Goal: Information Seeking & Learning: Learn about a topic

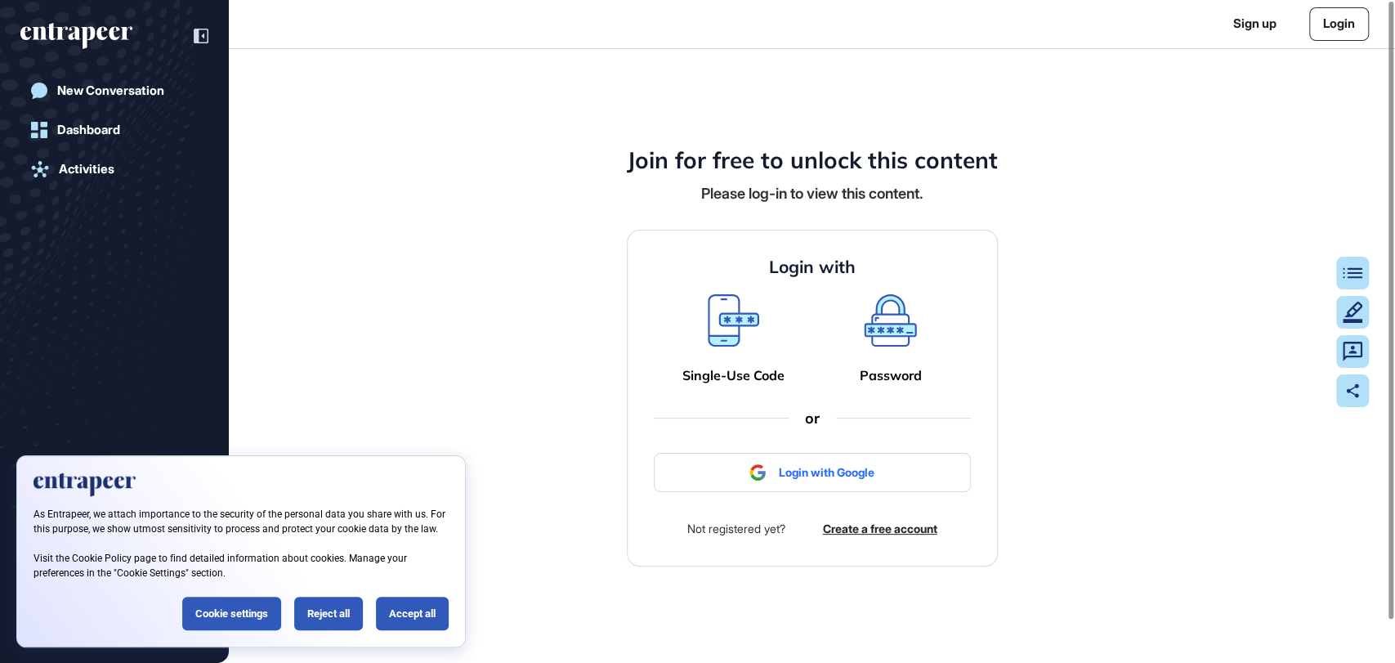
click at [1351, 28] on link "Login" at bounding box center [1339, 24] width 60 height 34
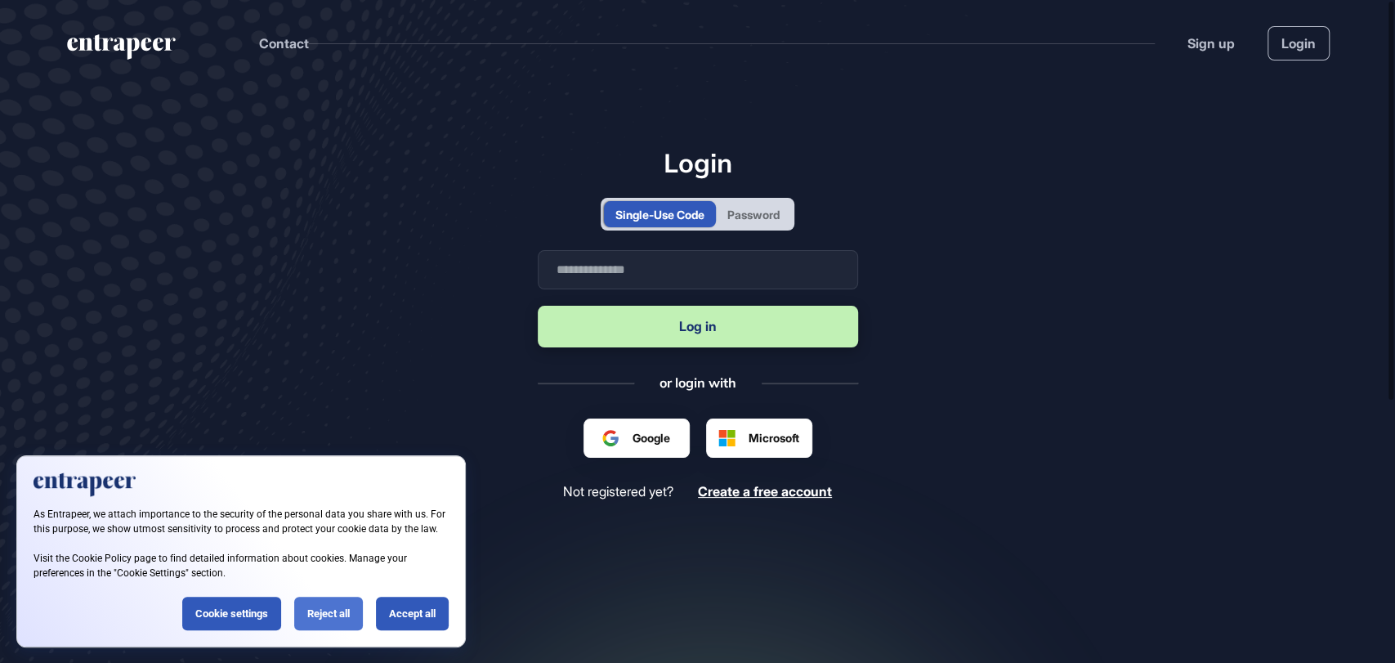
click at [329, 624] on div "Reject all" at bounding box center [328, 614] width 69 height 34
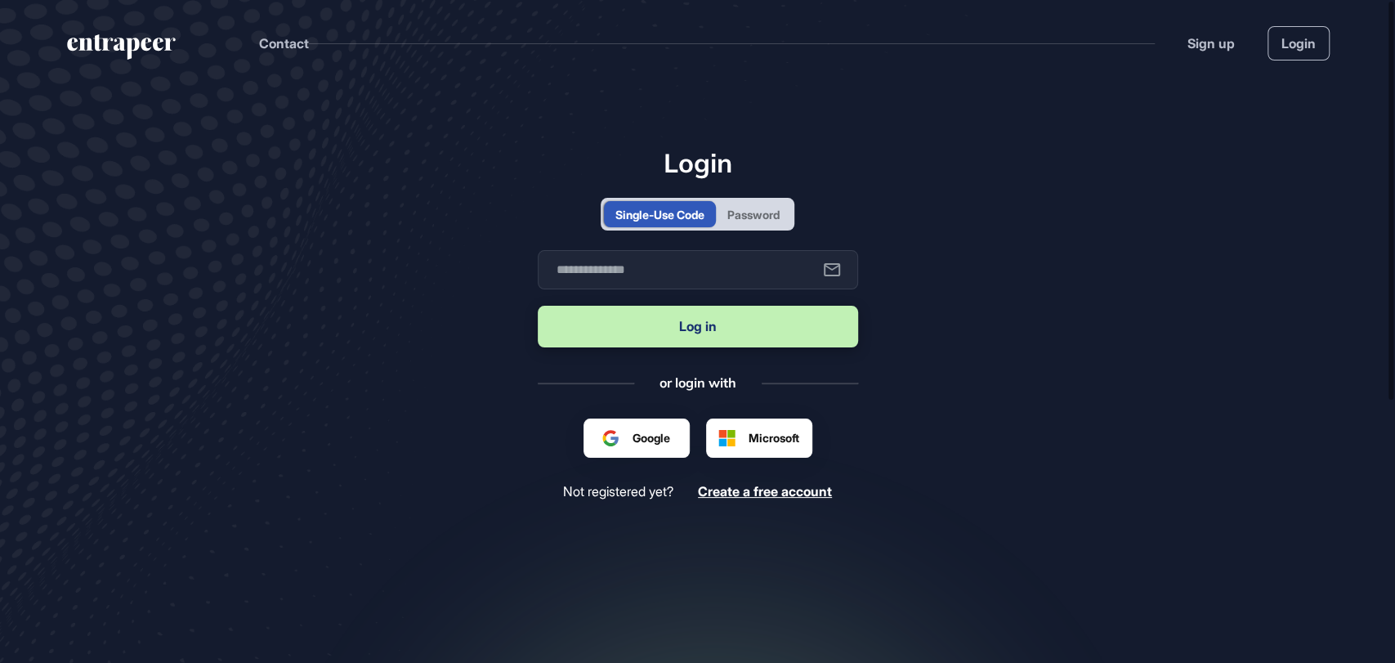
click at [743, 220] on div "Password" at bounding box center [753, 214] width 52 height 17
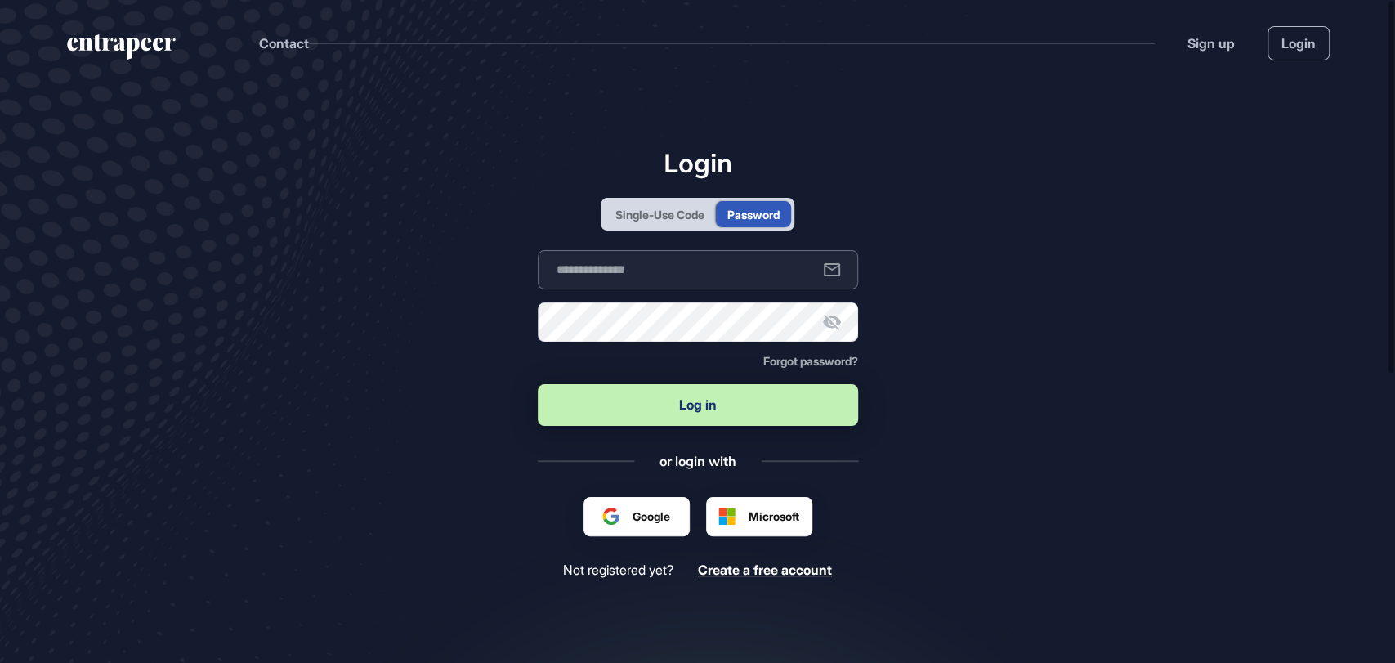
type input "**********"
click at [715, 408] on button "Log in" at bounding box center [698, 405] width 320 height 42
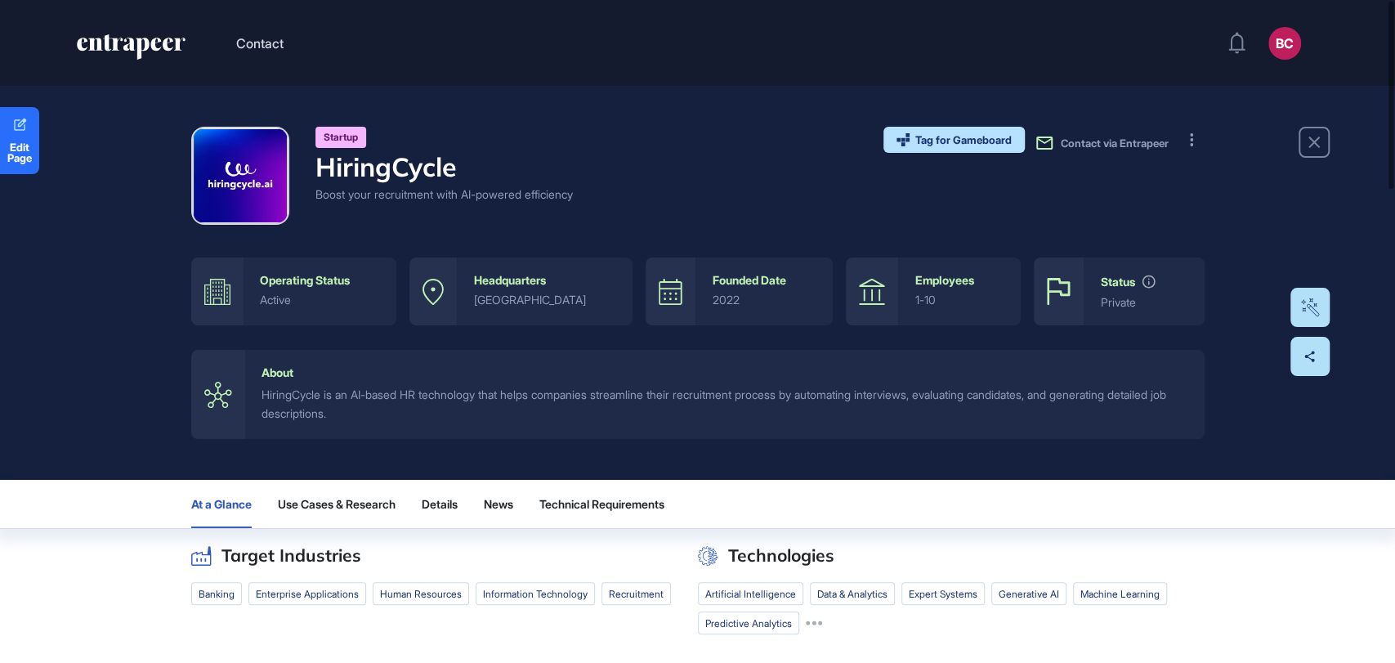
click at [1193, 141] on button at bounding box center [1192, 140] width 26 height 26
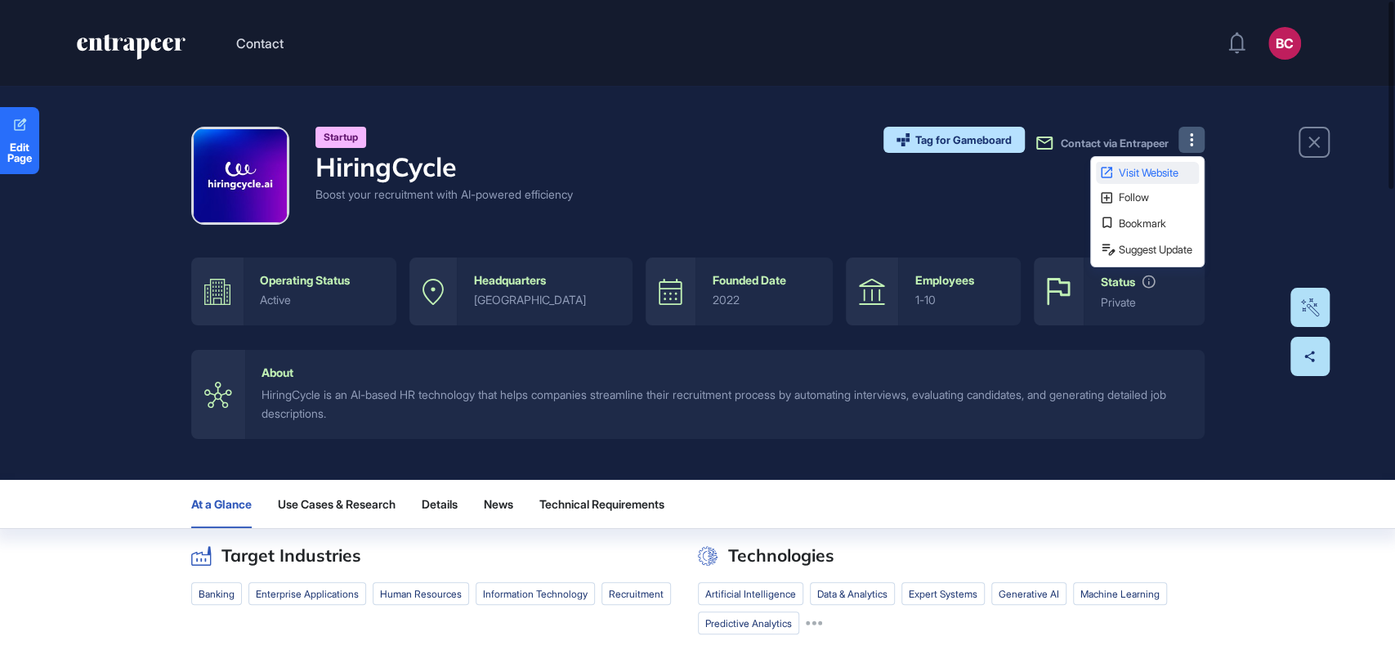
click at [1148, 172] on span "Visit Website" at bounding box center [1157, 173] width 77 height 11
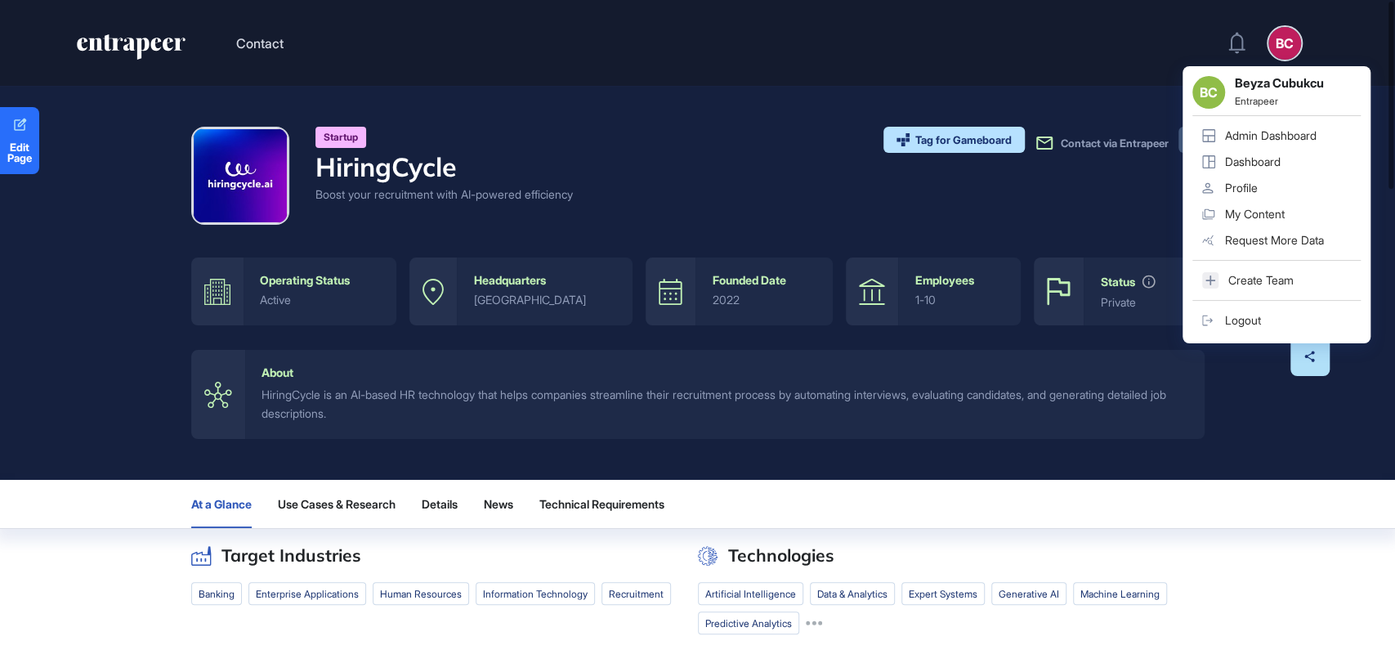
click at [1260, 142] on link "Admin Dashboard" at bounding box center [1276, 136] width 168 height 26
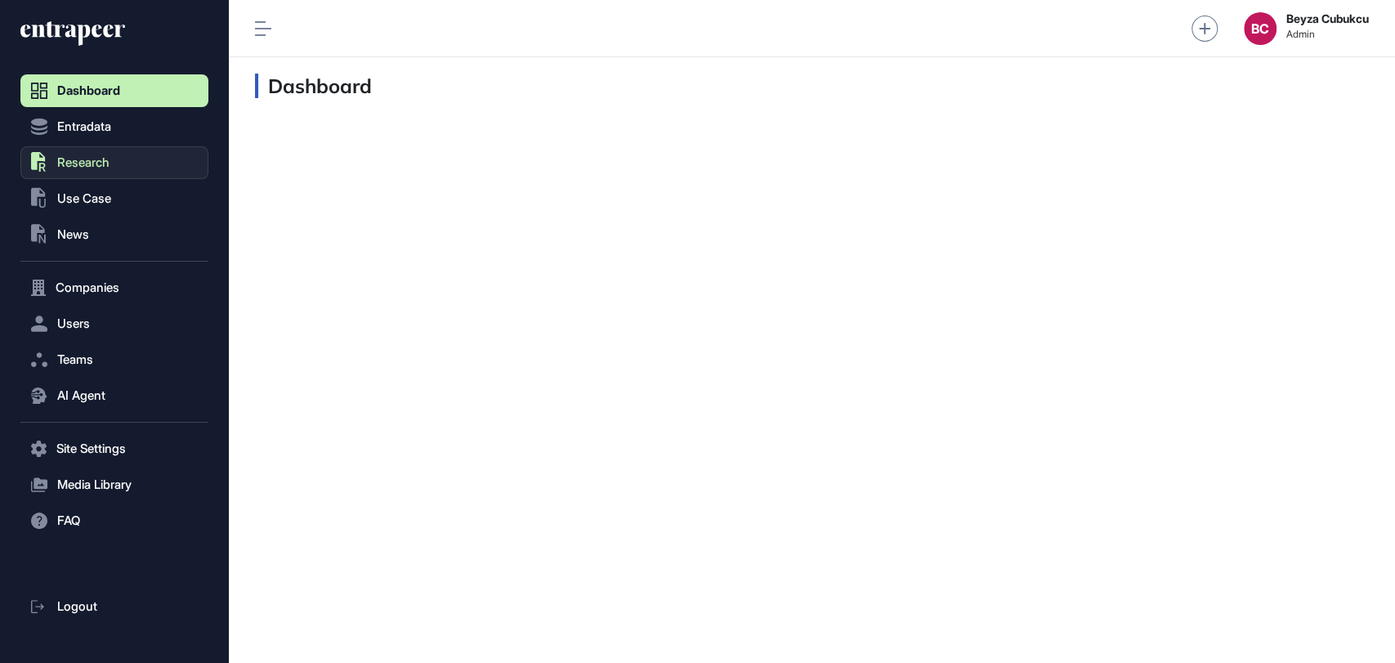
click at [100, 152] on button ".st0{fill:currentColor} Research" at bounding box center [114, 162] width 188 height 33
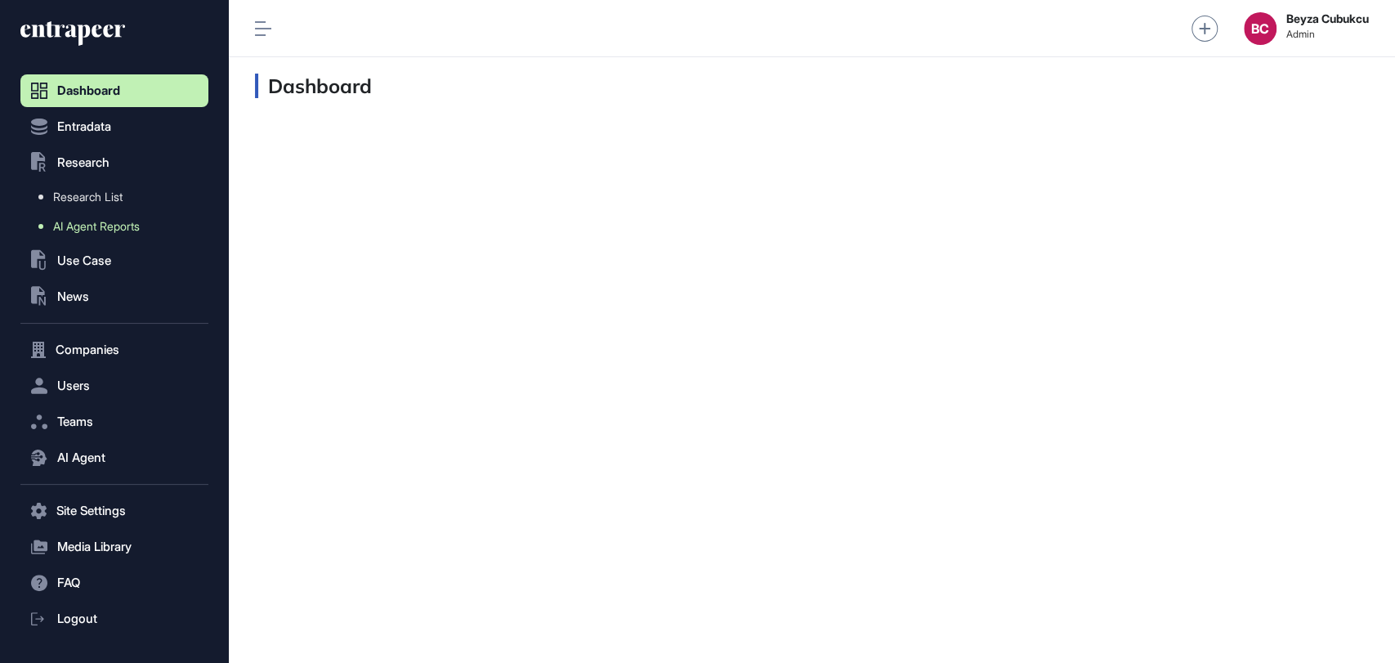
click at [84, 223] on span "AI Agent Reports" at bounding box center [96, 226] width 87 height 13
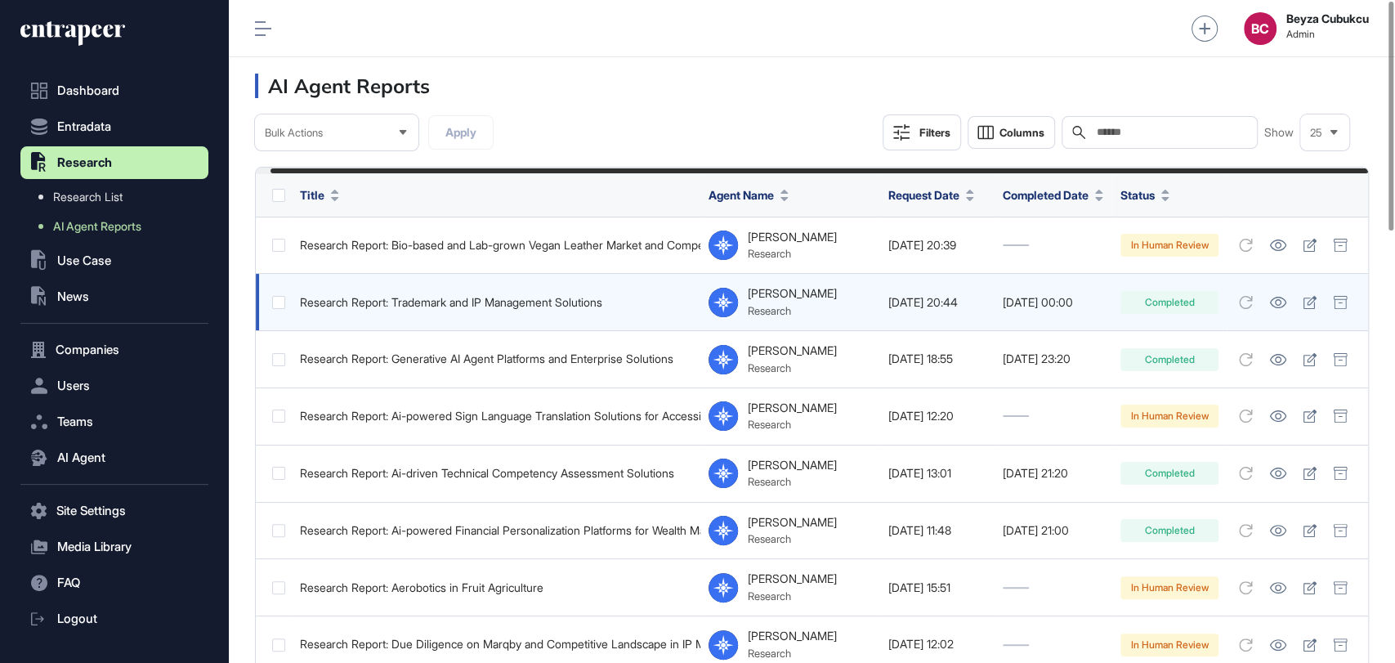
scroll to position [0, 14]
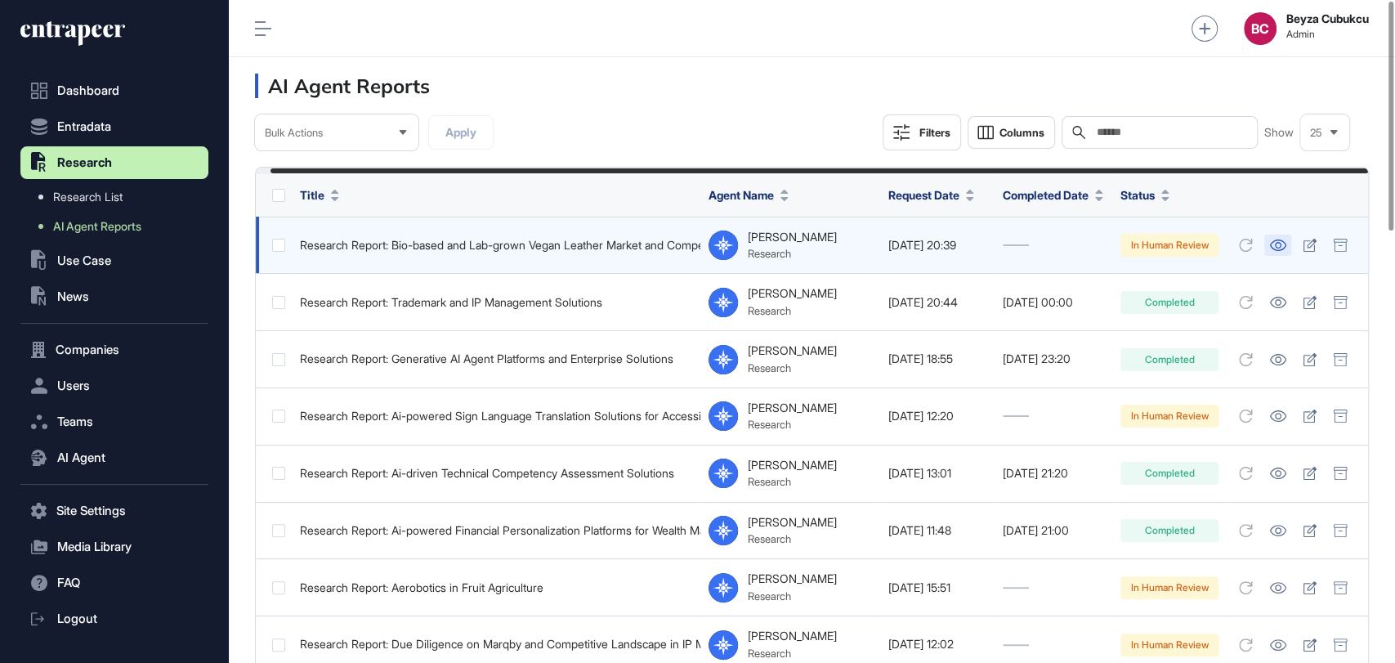
click at [1275, 242] on icon at bounding box center [1277, 244] width 17 height 11
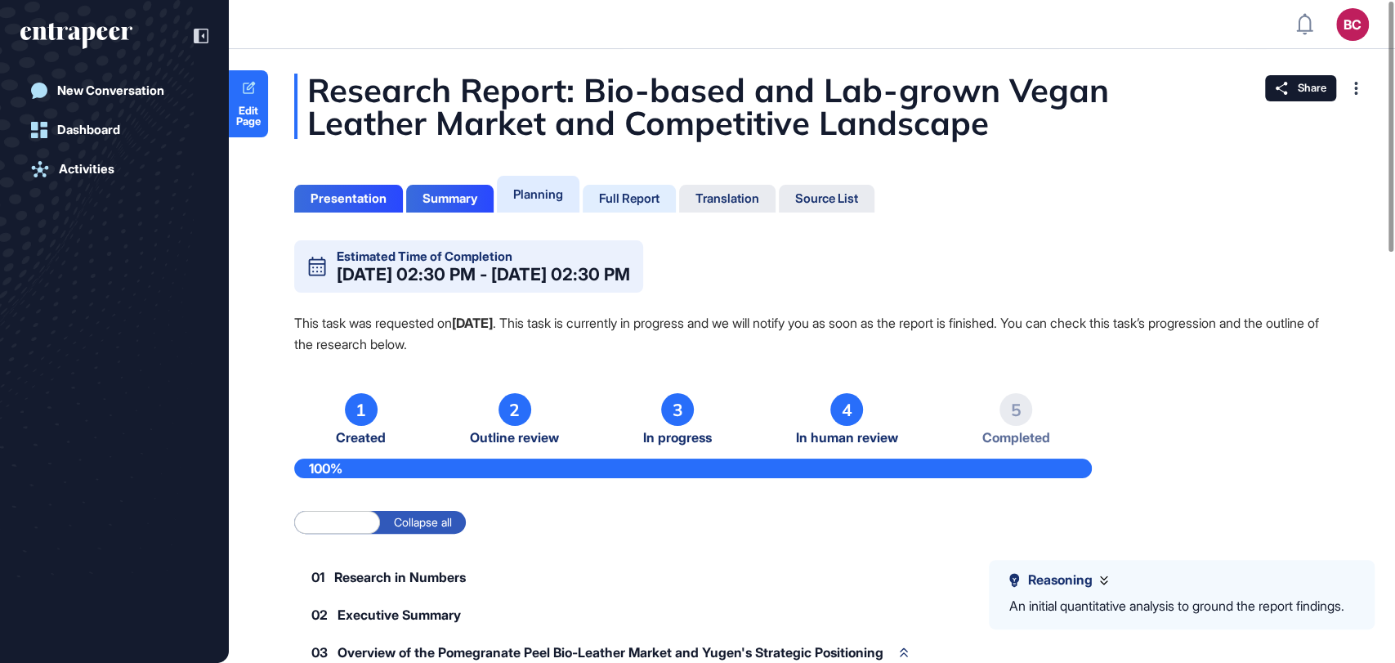
click at [630, 203] on div "Full Report" at bounding box center [629, 198] width 60 height 15
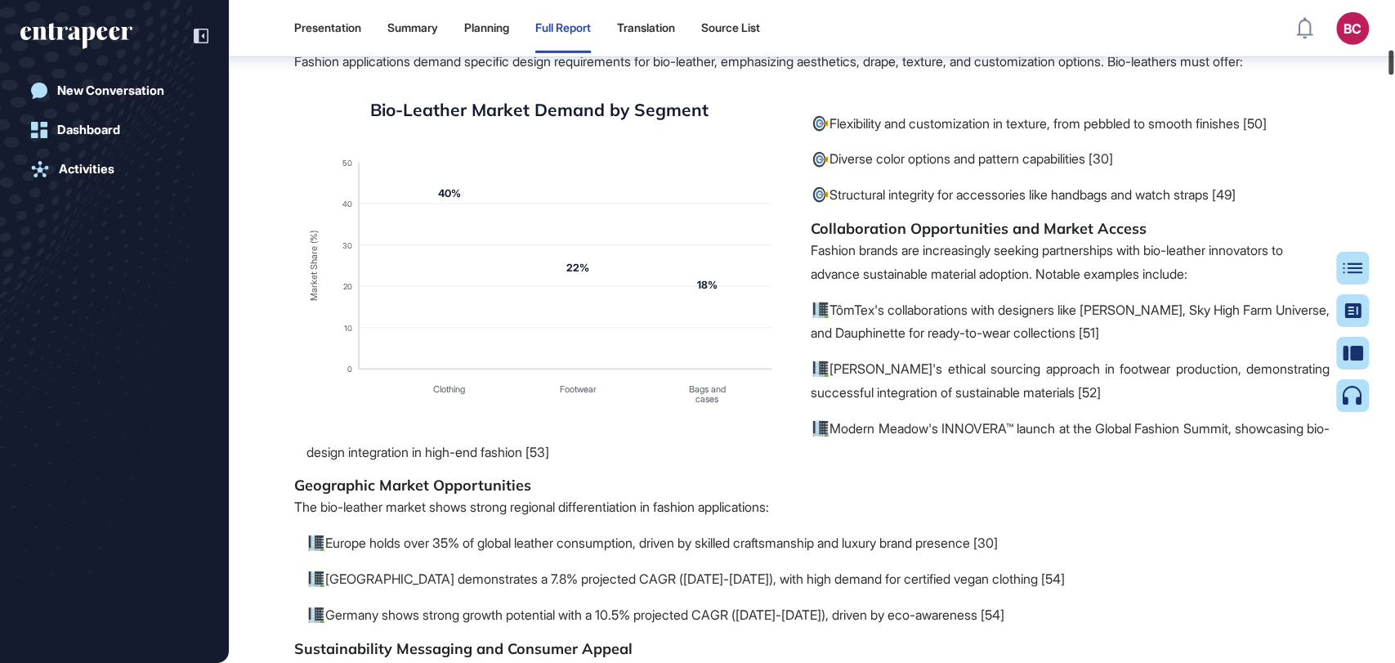
scroll to position [14998, 0]
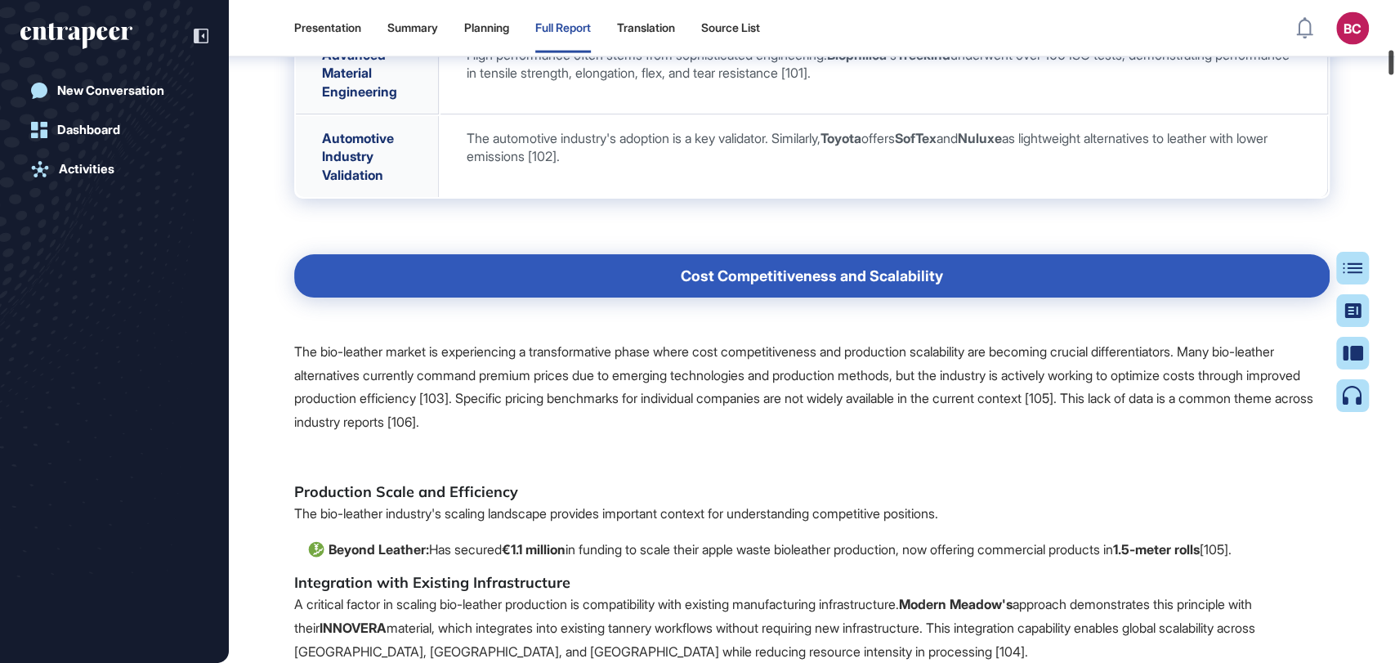
drag, startPoint x: 1394, startPoint y: 34, endPoint x: 945, endPoint y: 270, distance: 506.7
click at [1394, 65] on div at bounding box center [1391, 62] width 5 height 25
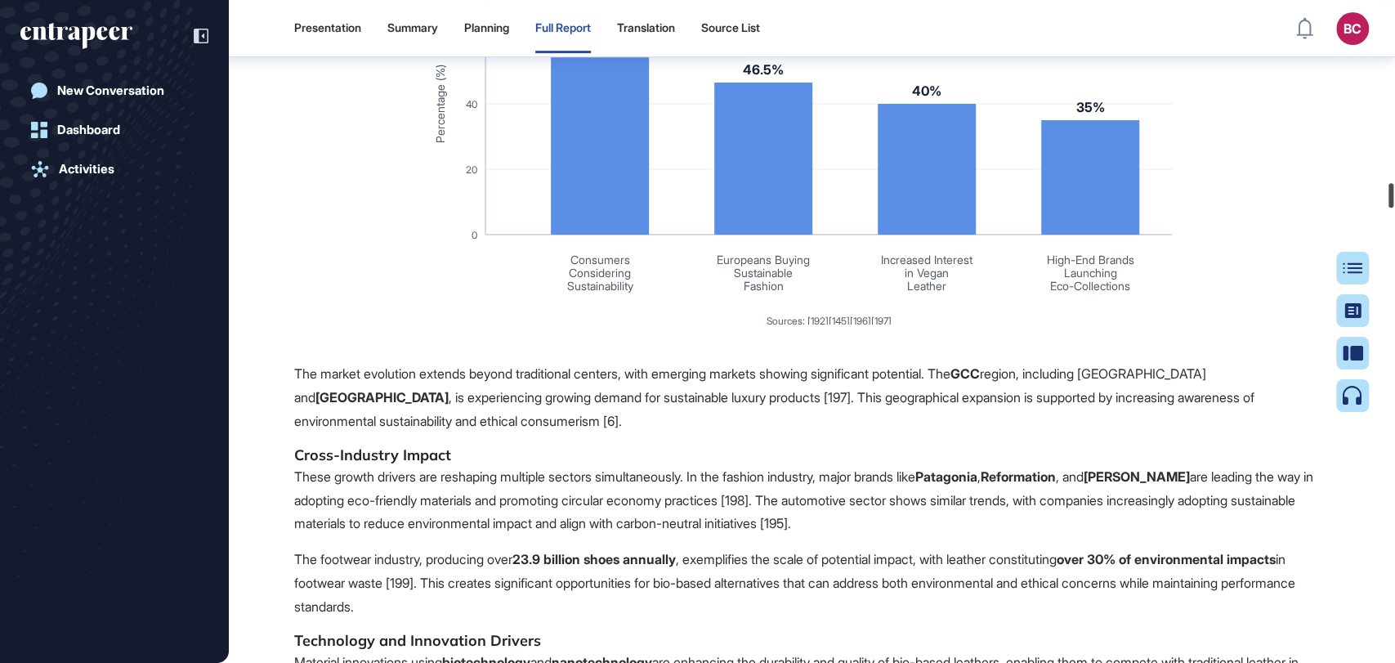
scroll to position [56027, 0]
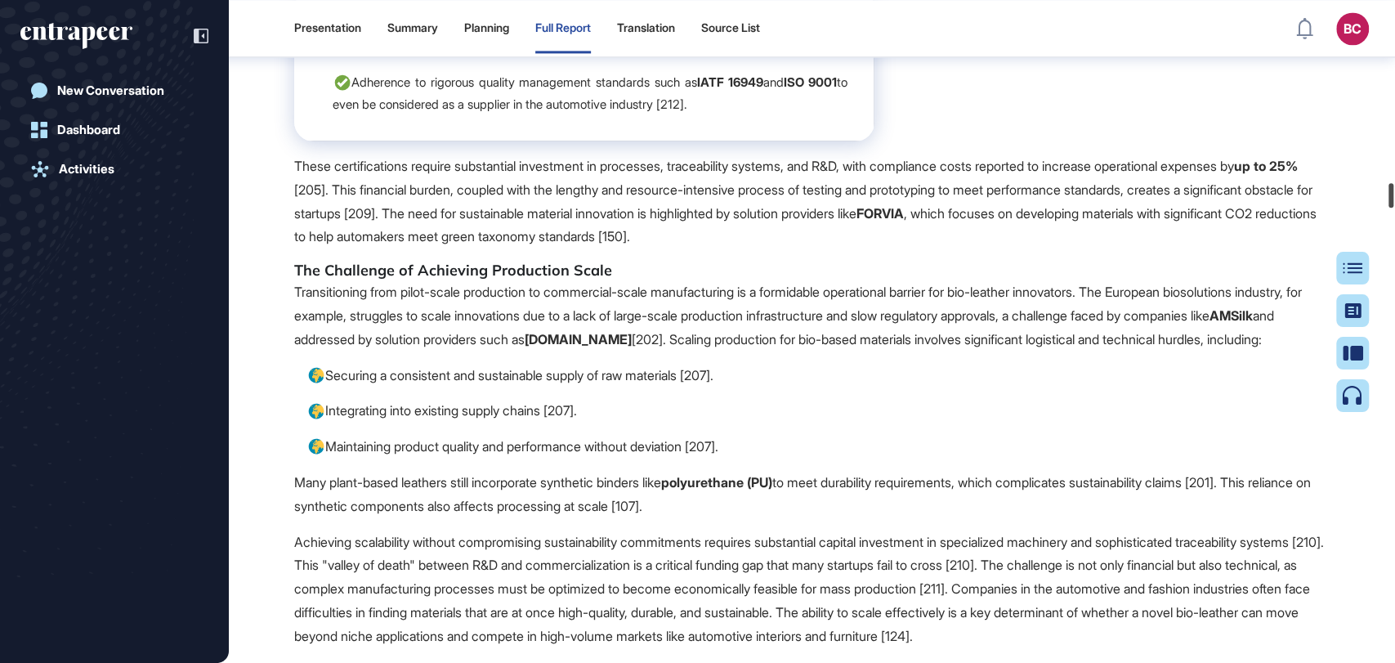
click at [1394, 196] on div at bounding box center [1391, 195] width 5 height 25
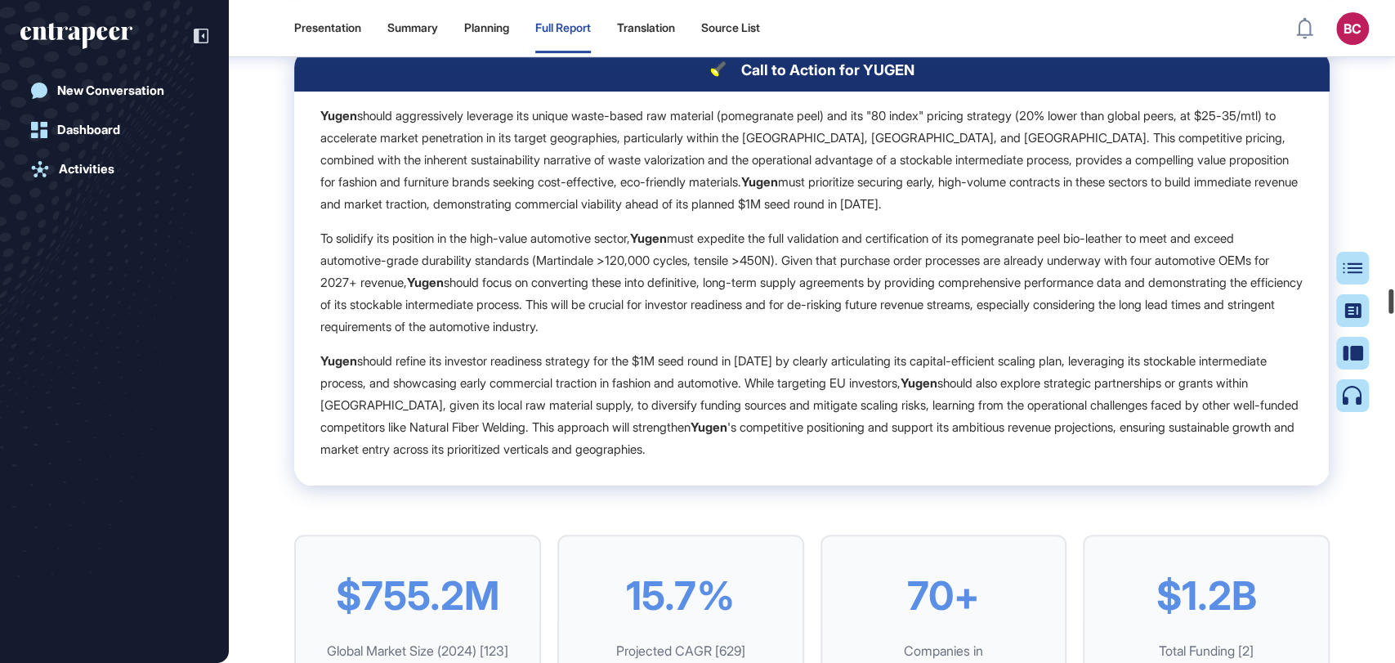
scroll to position [88676, 0]
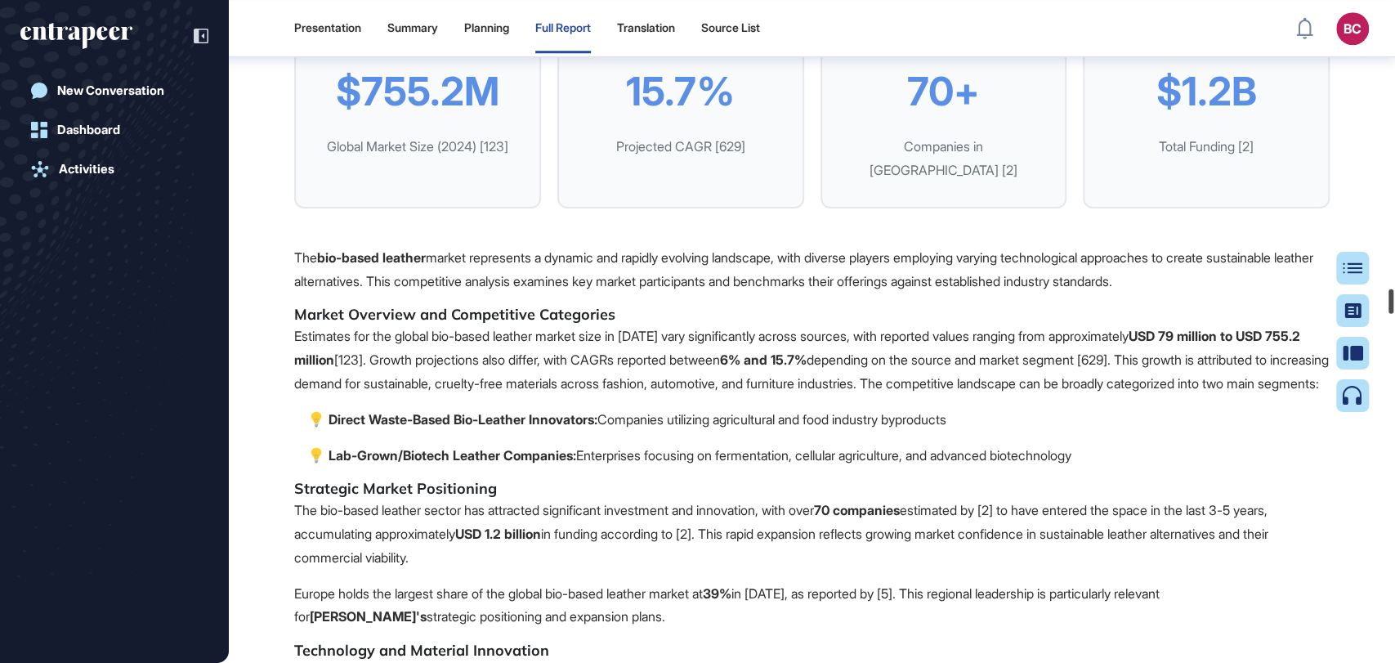
drag, startPoint x: 1393, startPoint y: 283, endPoint x: 748, endPoint y: 399, distance: 655.2
click at [1394, 302] on div at bounding box center [1391, 301] width 5 height 25
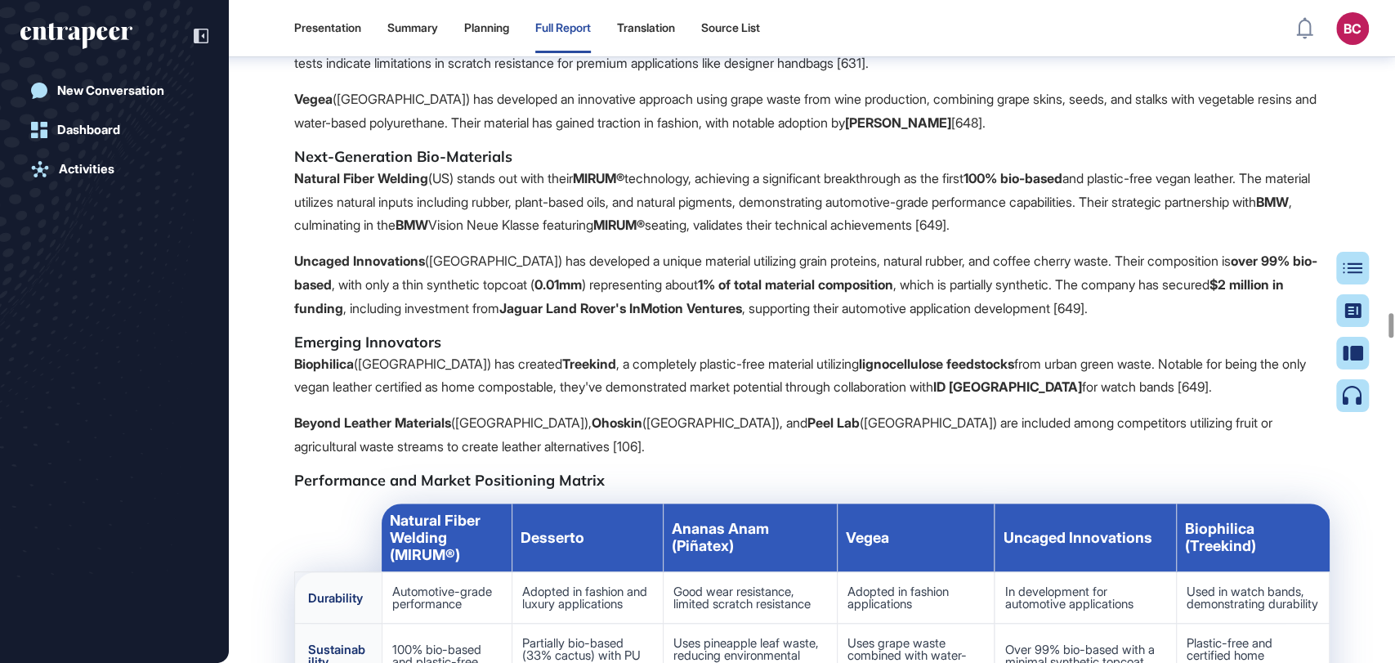
scroll to position [96272, 0]
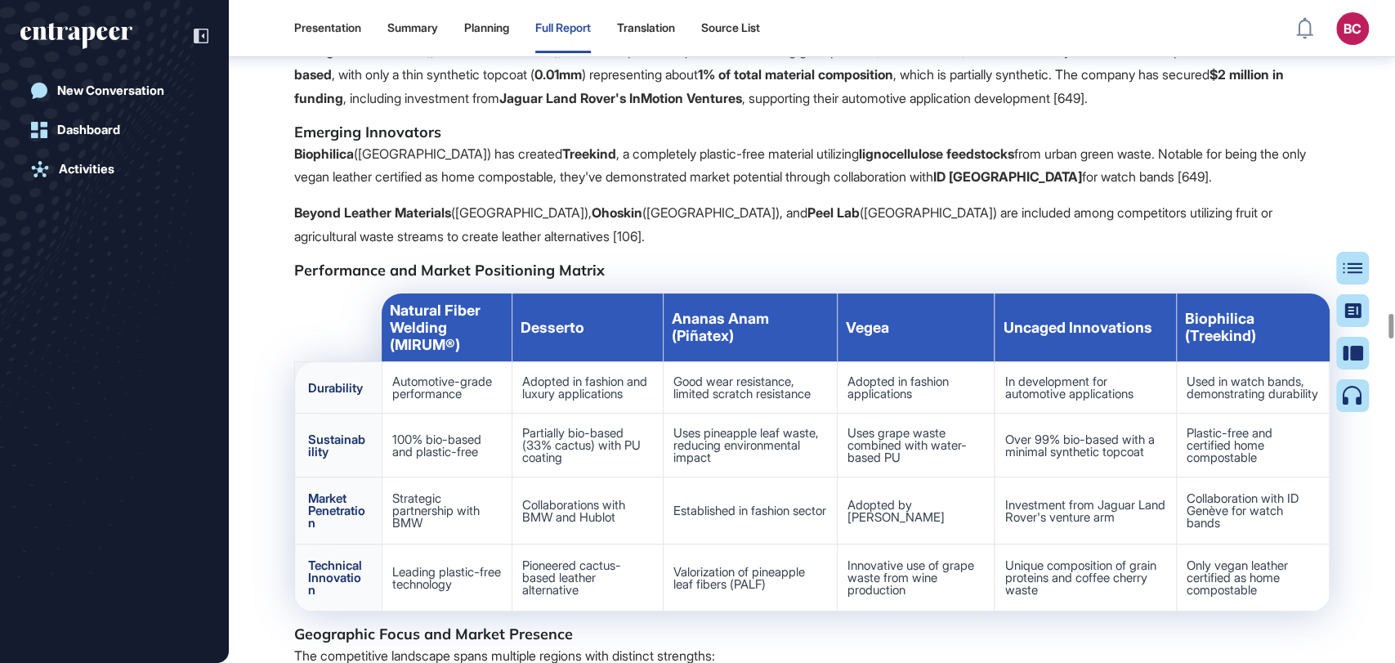
drag, startPoint x: 749, startPoint y: 132, endPoint x: 737, endPoint y: 139, distance: 13.2
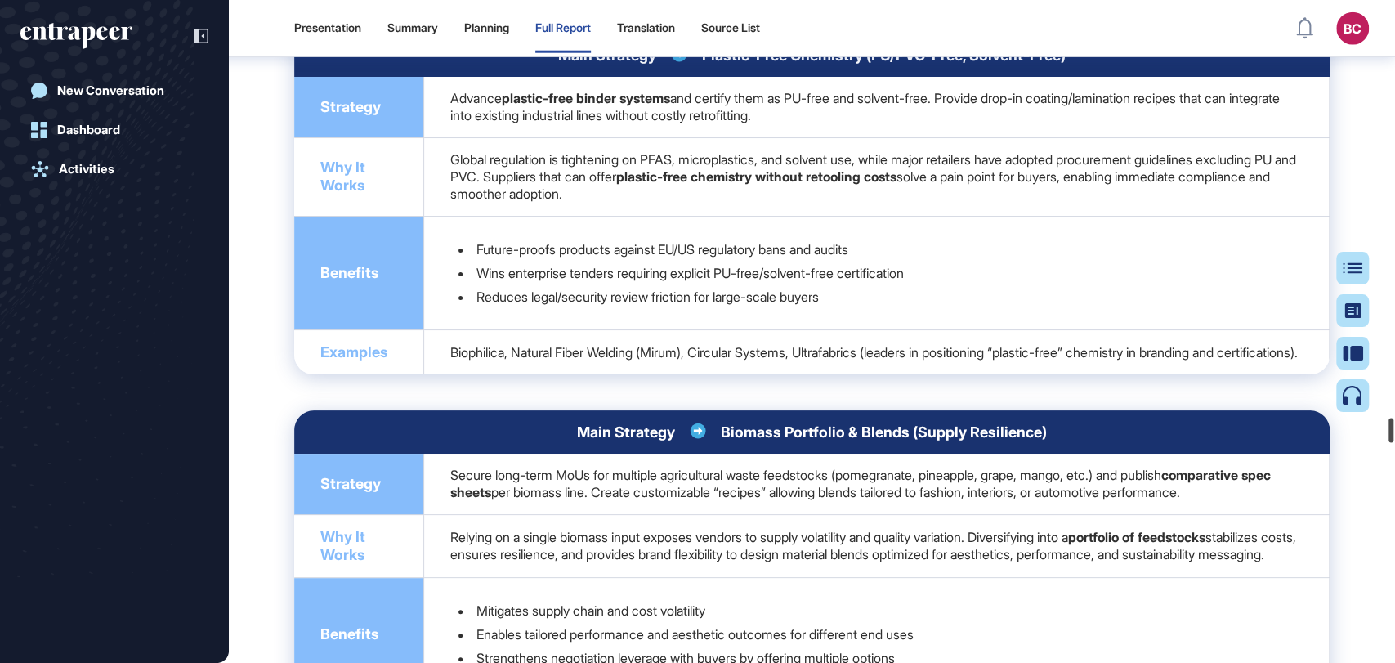
scroll to position [127898, 0]
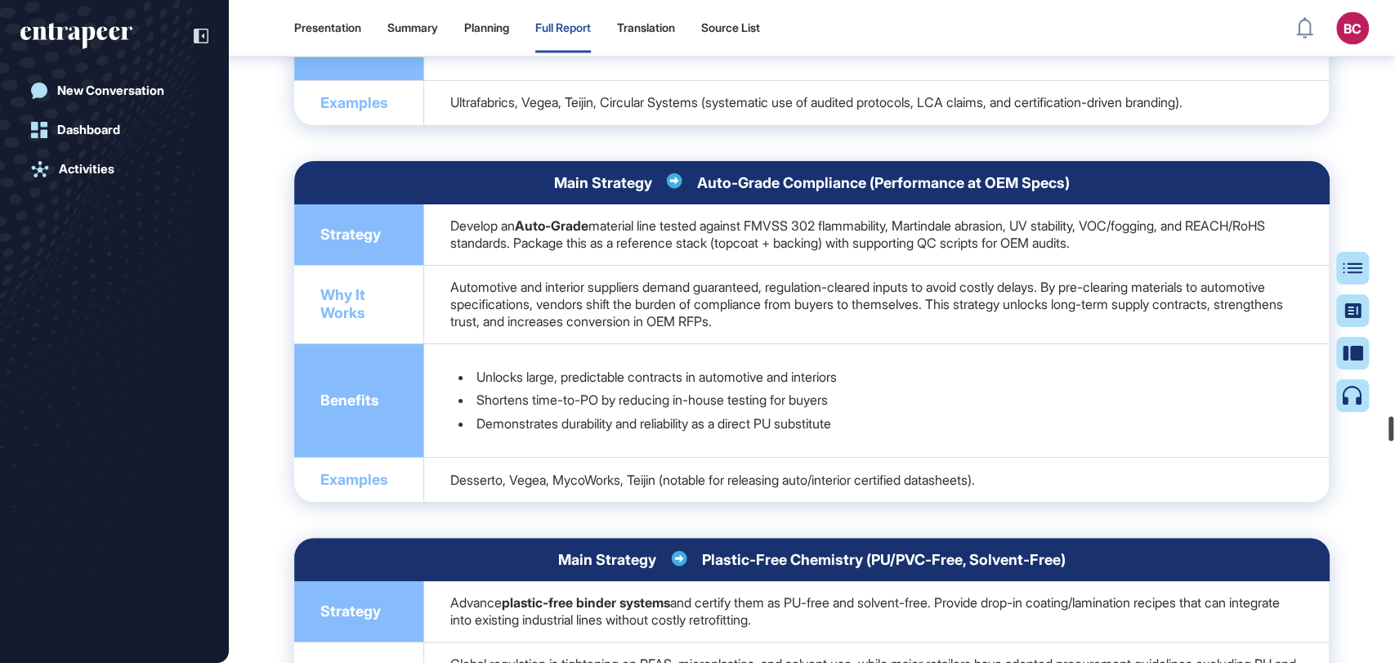
drag, startPoint x: 1390, startPoint y: 354, endPoint x: 1394, endPoint y: 433, distance: 79.3
click at [1394, 433] on div at bounding box center [1391, 428] width 5 height 25
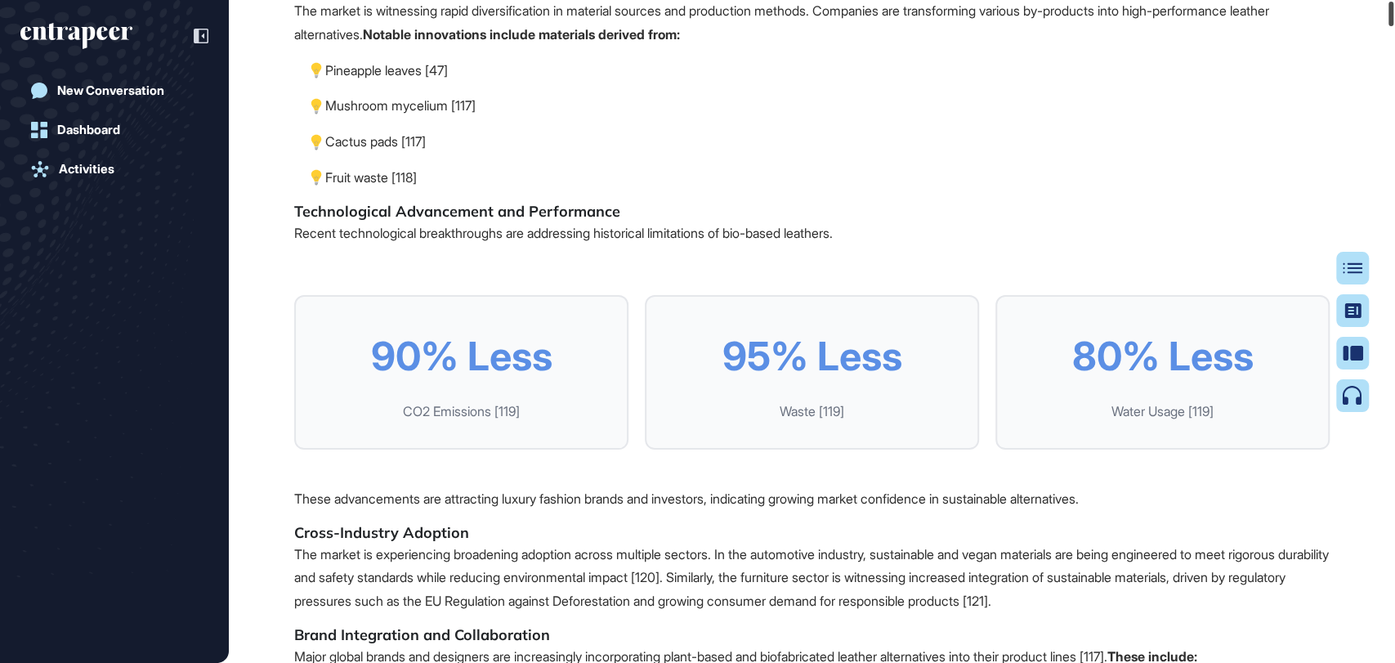
scroll to position [0, 0]
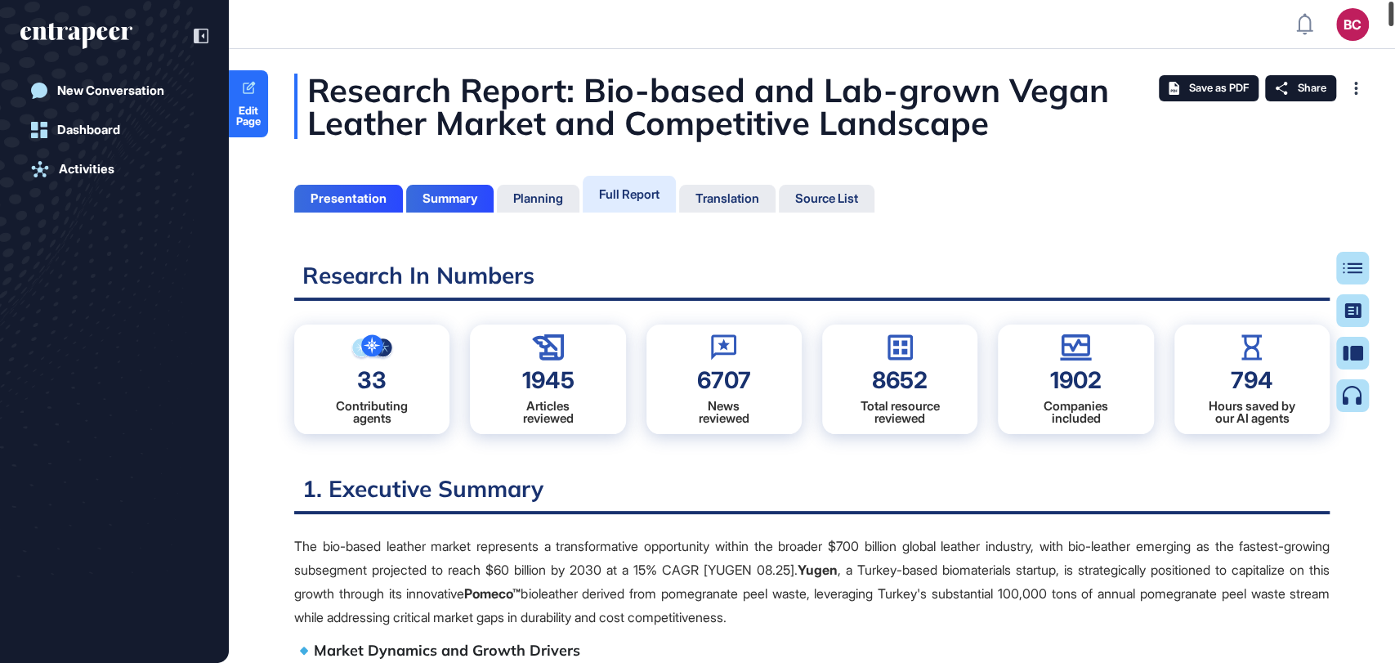
drag, startPoint x: 1391, startPoint y: 476, endPoint x: 1394, endPoint y: -16, distance: 491.2
click at [1394, 0] on html "BC Admin Dashboard Dashboard Profile My Content Request More Data New Conversat…" at bounding box center [697, 331] width 1395 height 663
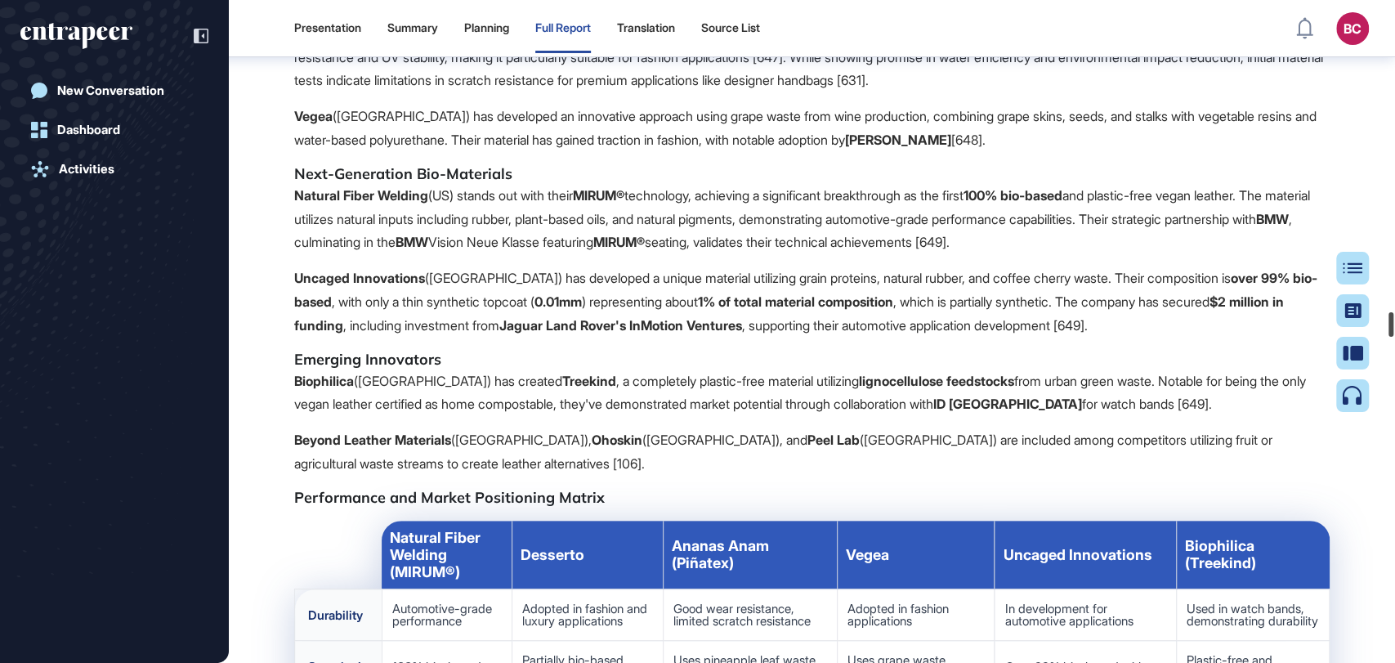
scroll to position [95792, 0]
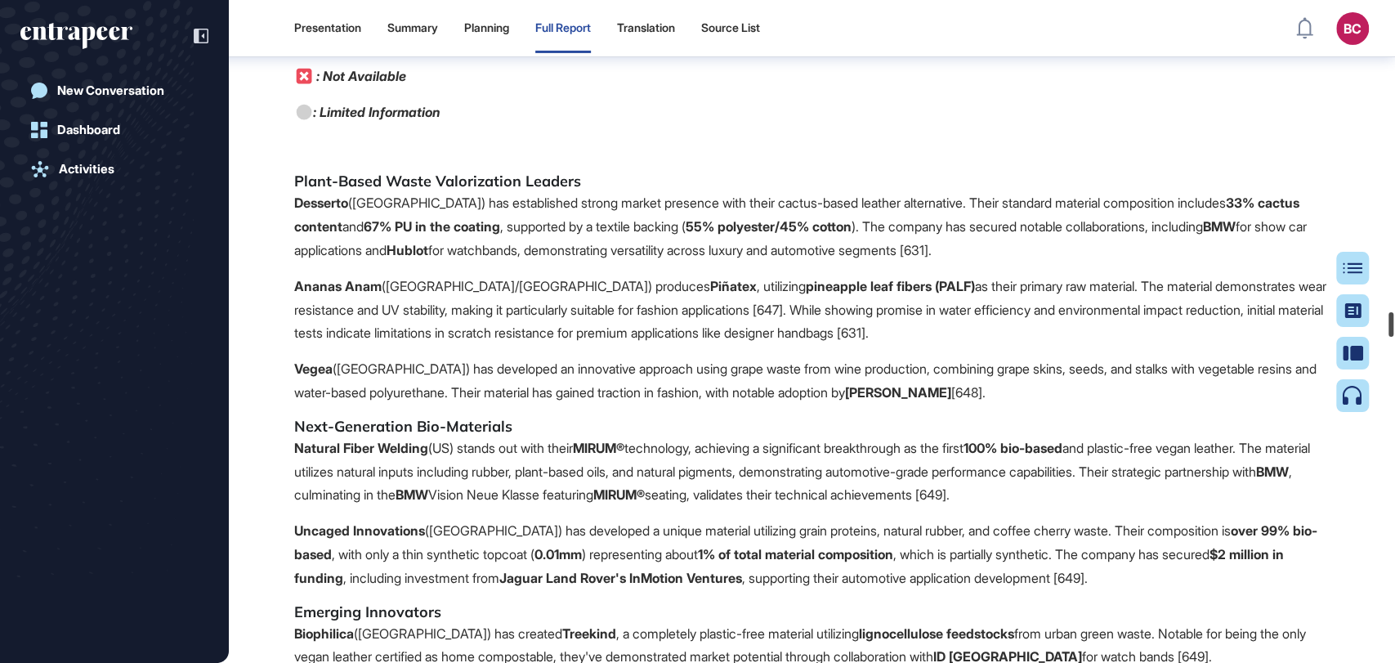
drag, startPoint x: 1388, startPoint y: 197, endPoint x: 1394, endPoint y: 324, distance: 126.8
click at [1394, 324] on div at bounding box center [1391, 324] width 5 height 25
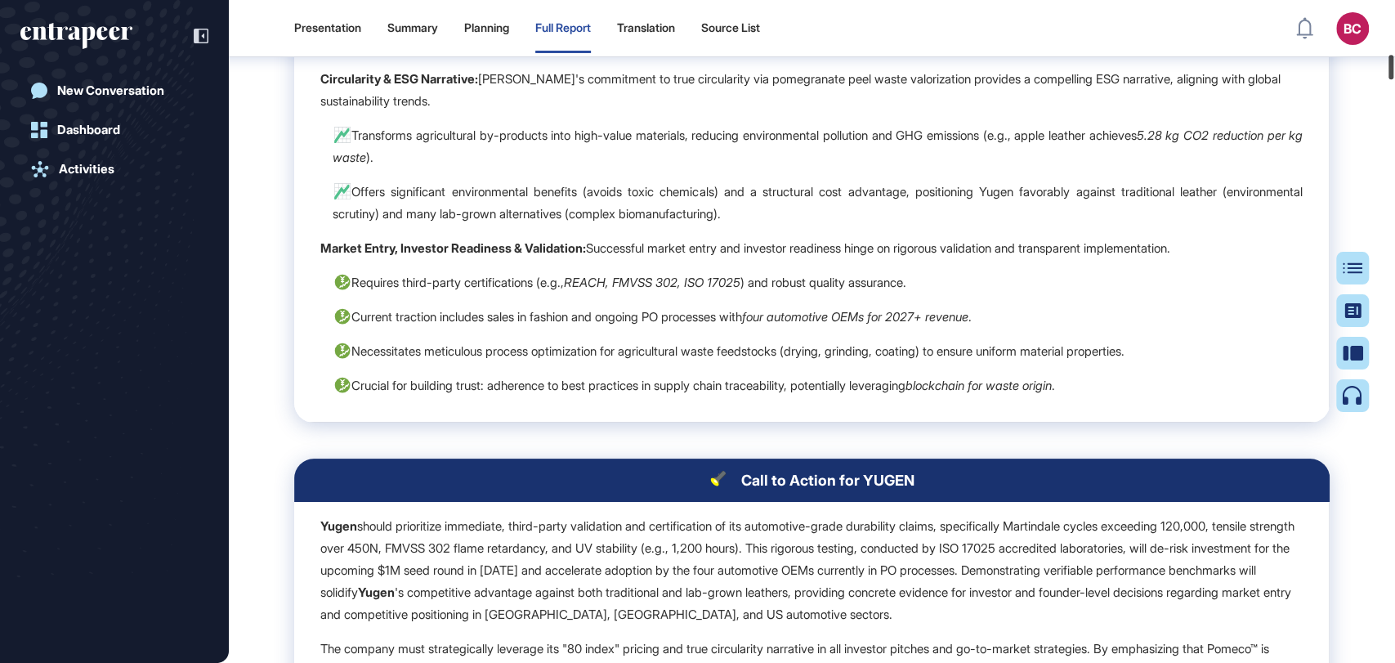
scroll to position [17190, 0]
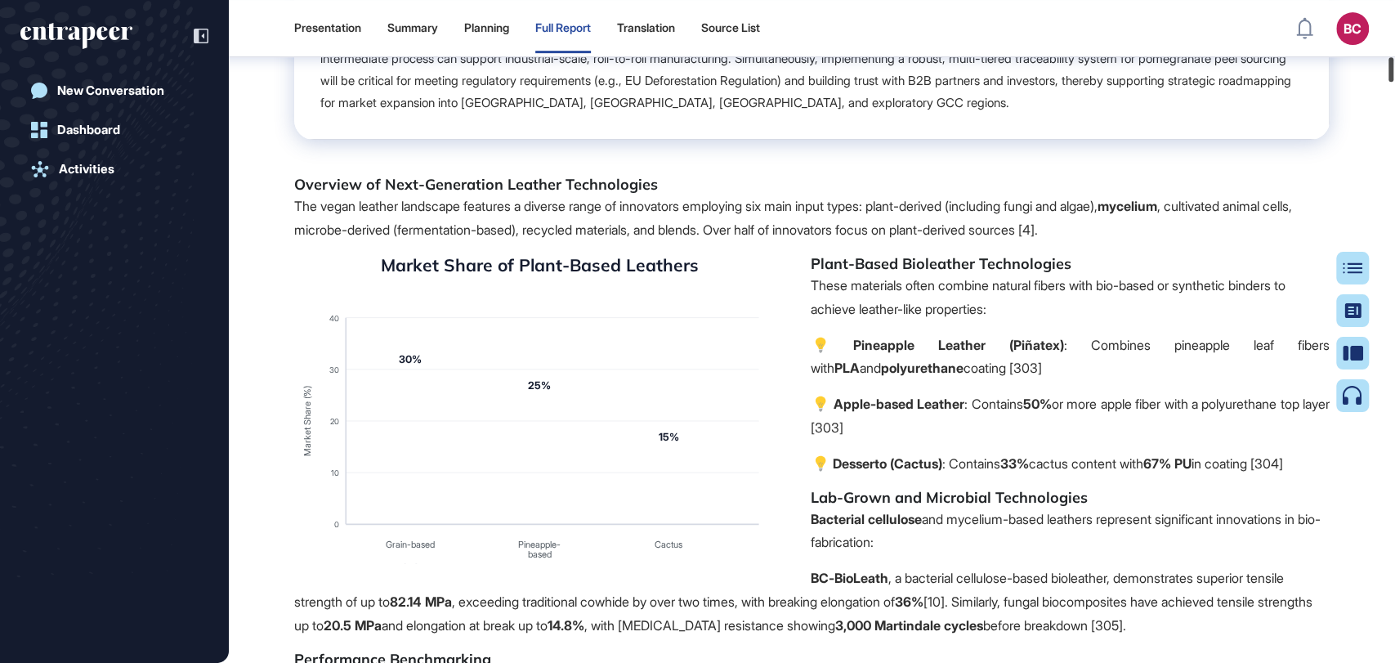
click at [1394, 69] on div at bounding box center [1391, 69] width 5 height 25
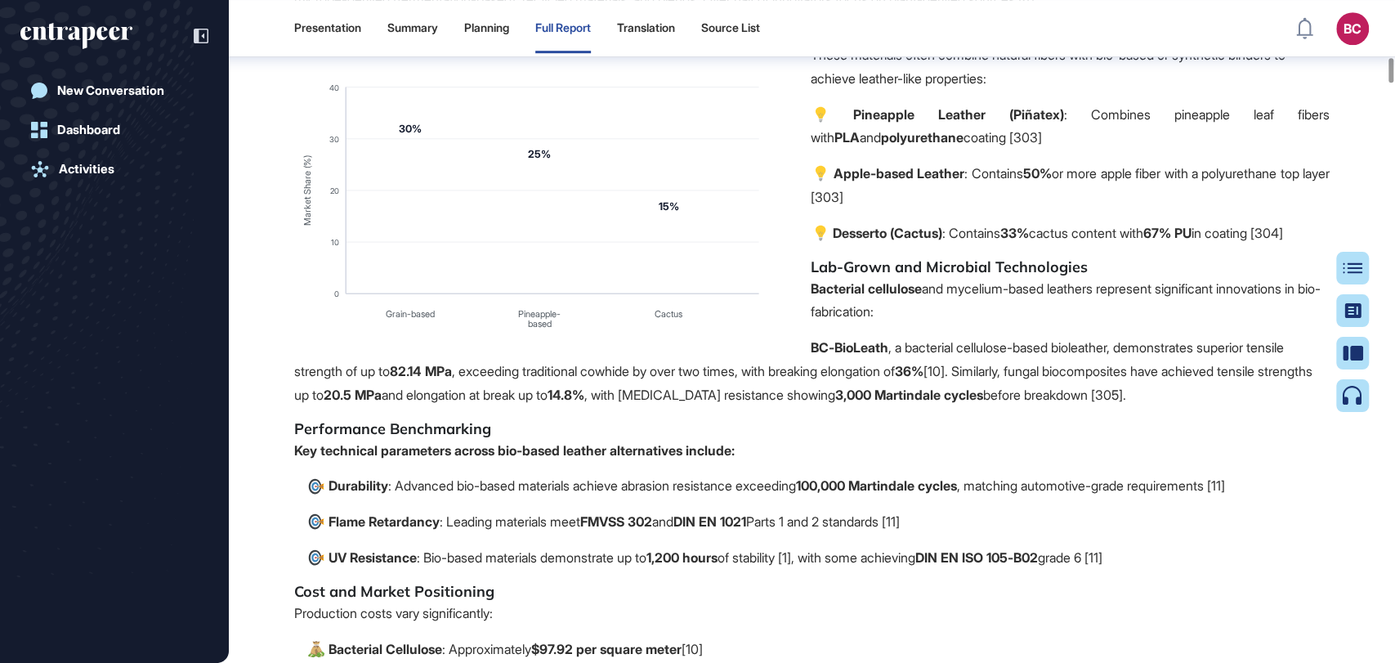
scroll to position [17462, 0]
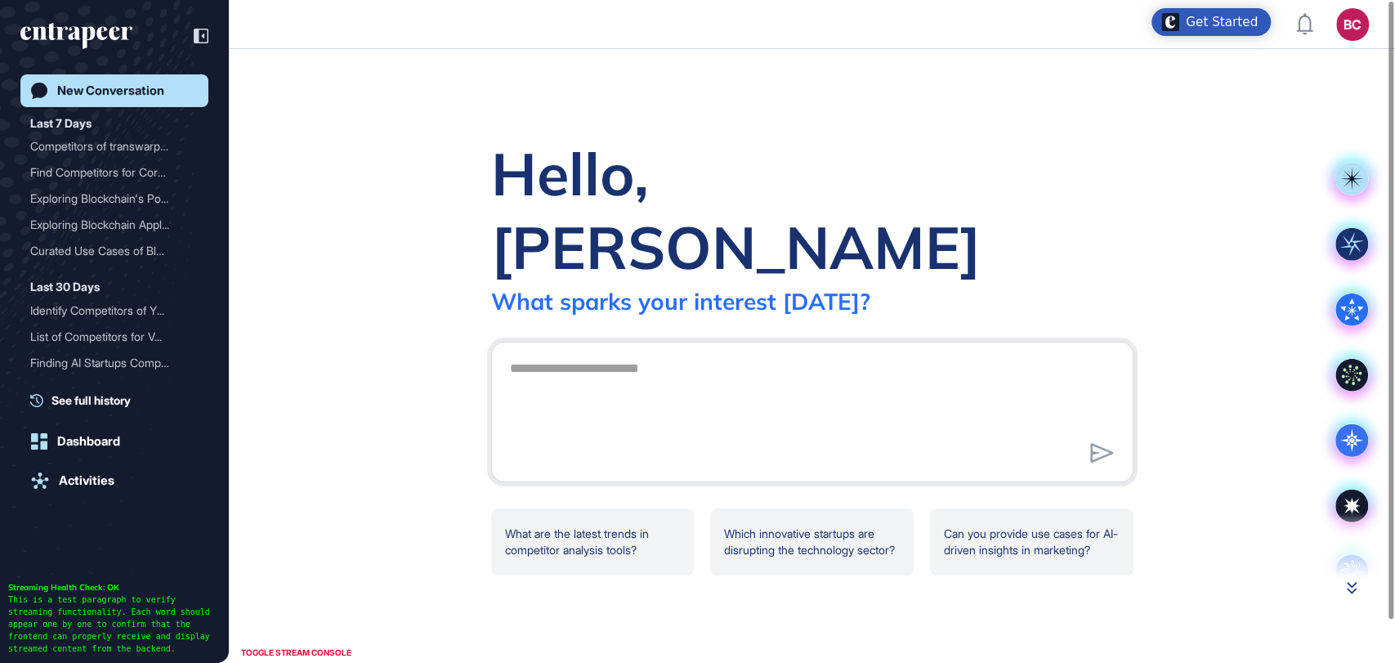
click at [1344, 585] on button at bounding box center [1351, 588] width 65 height 12
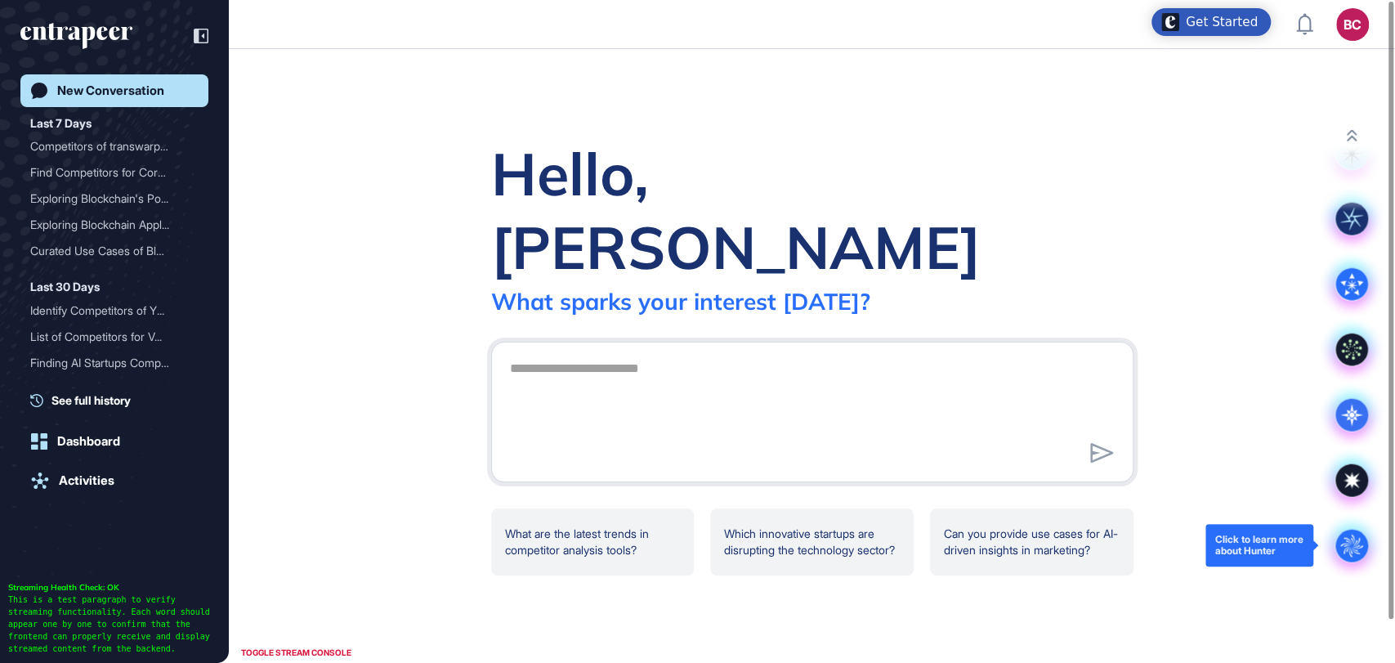
click at [1345, 541] on circle at bounding box center [1352, 545] width 33 height 33
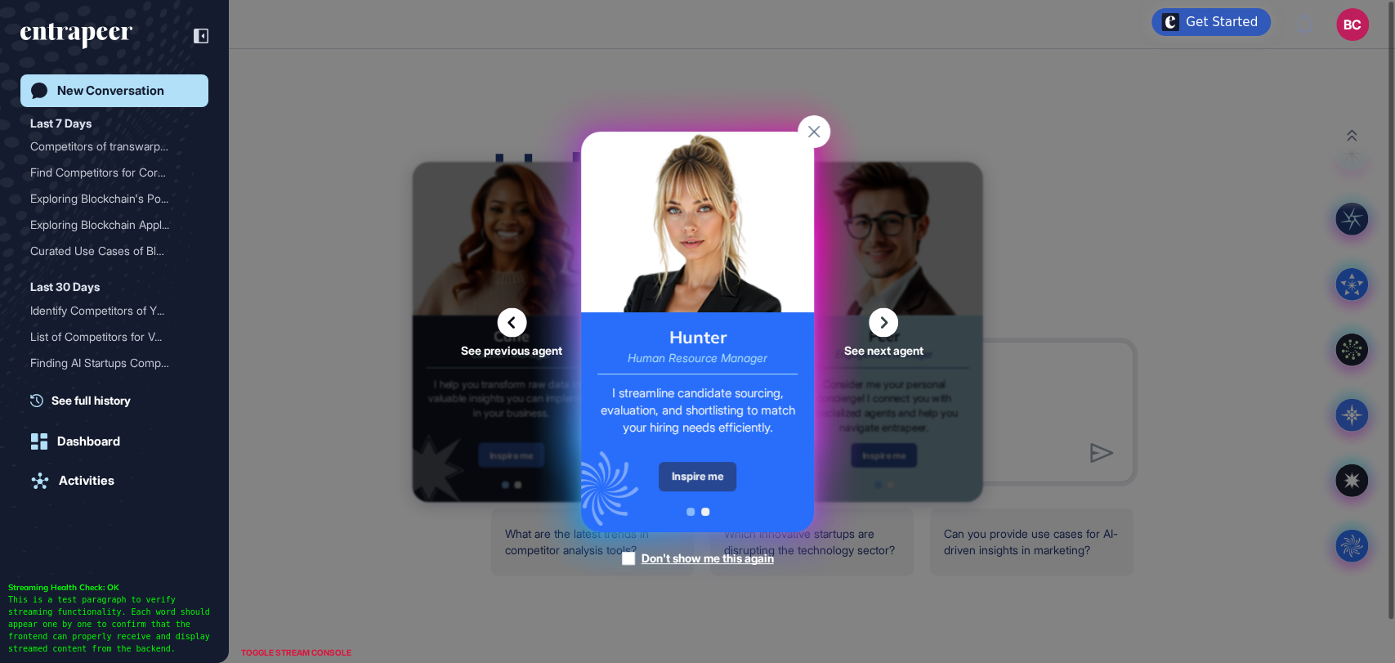
click at [687, 466] on div "Inspire me" at bounding box center [698, 476] width 78 height 29
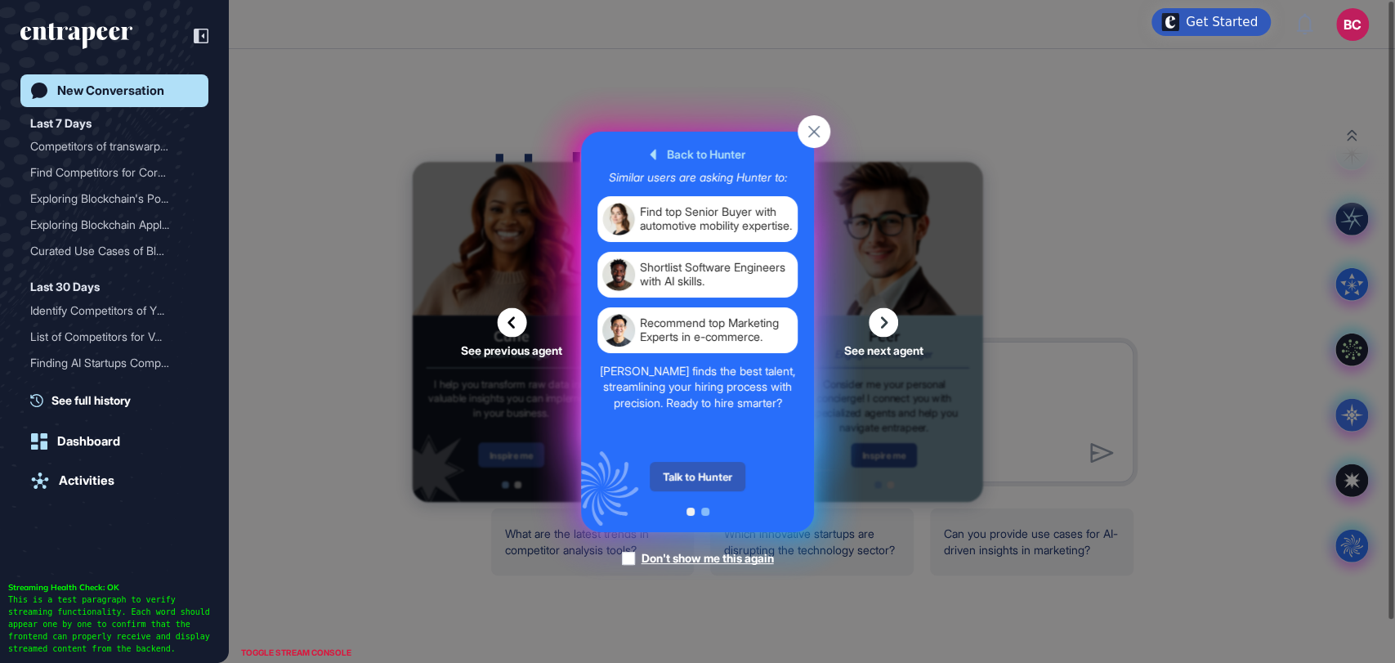
click at [812, 132] on icon at bounding box center [813, 131] width 11 height 11
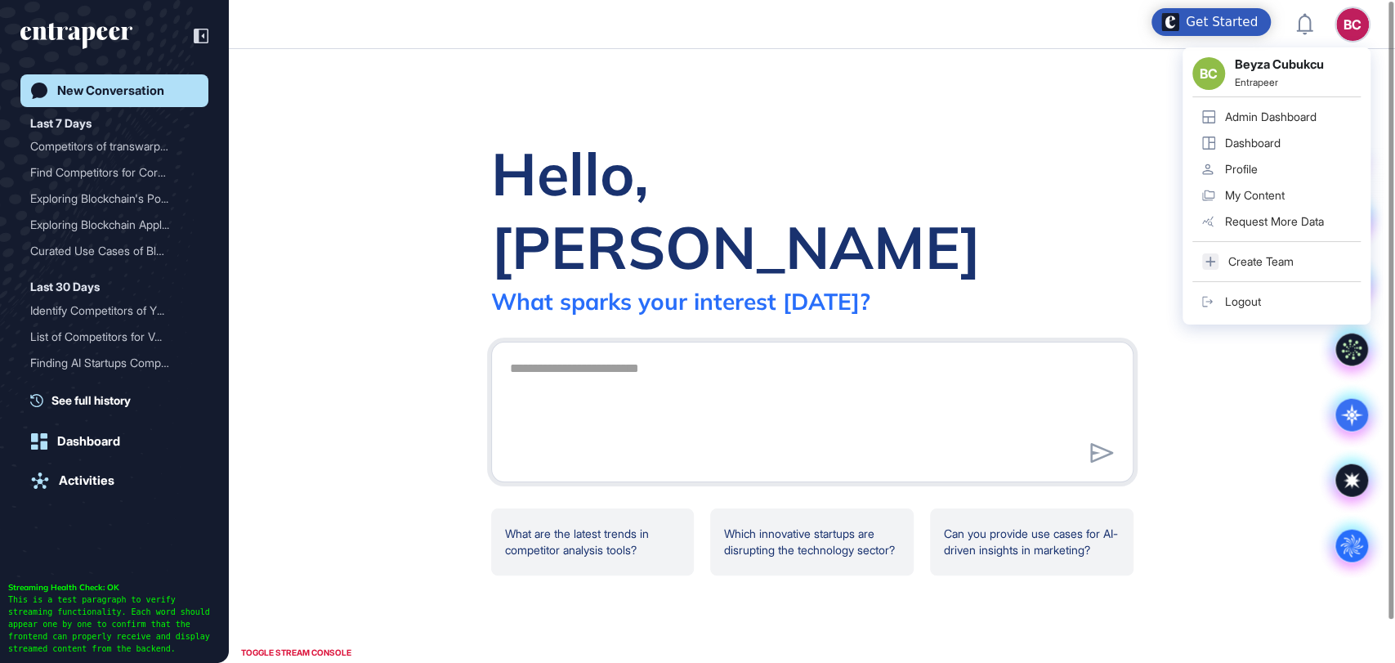
click at [1228, 121] on div "Admin Dashboard" at bounding box center [1271, 116] width 92 height 13
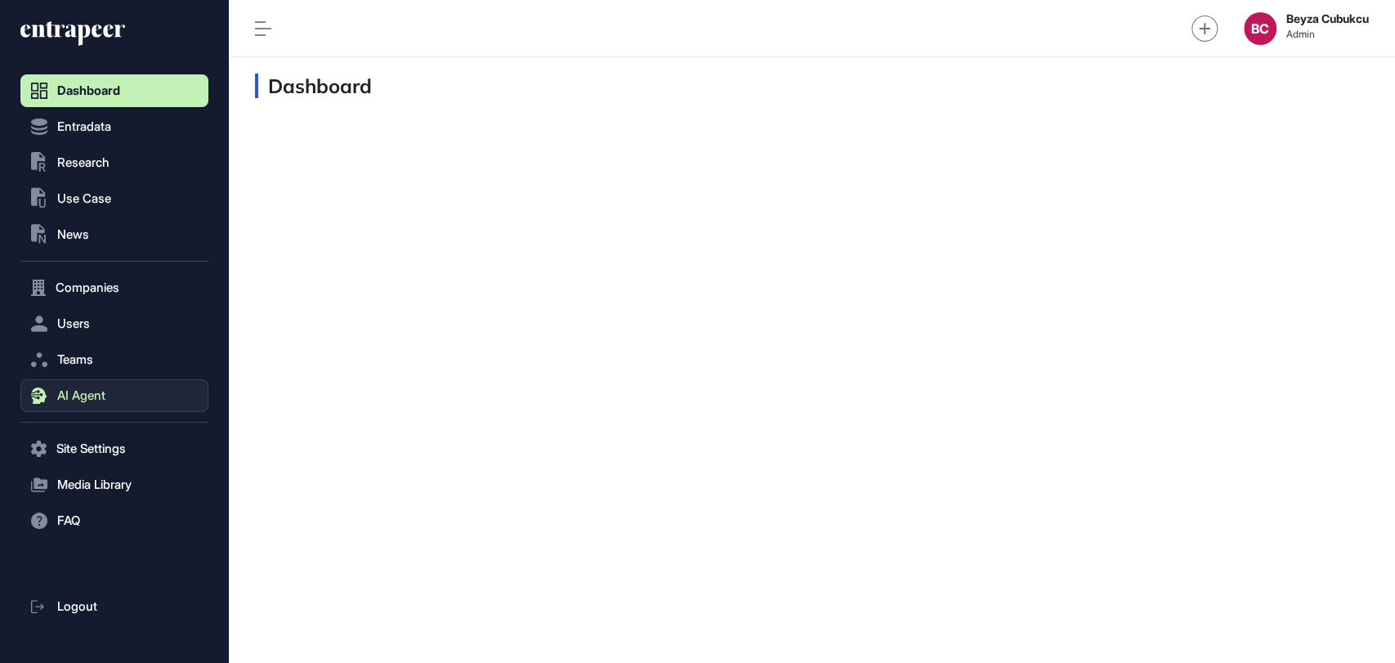
click at [82, 395] on span "AI Agent" at bounding box center [81, 395] width 48 height 13
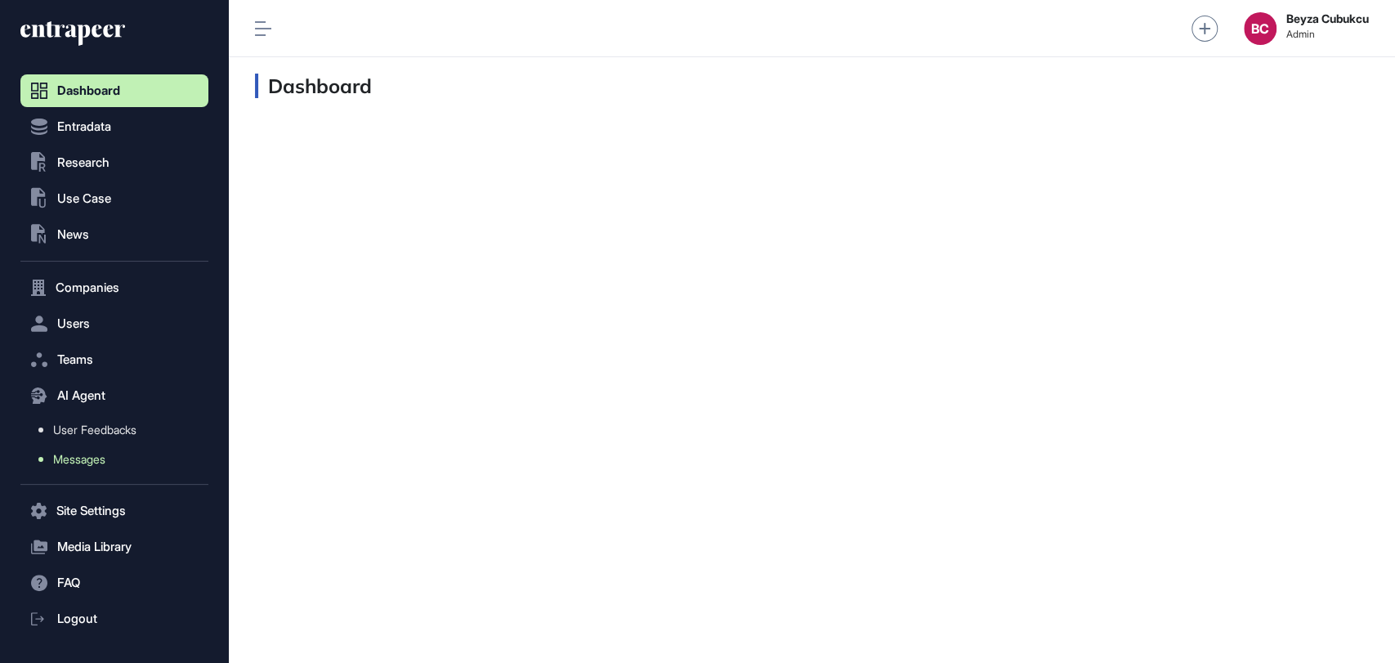
click at [96, 453] on span "Messages" at bounding box center [79, 459] width 52 height 13
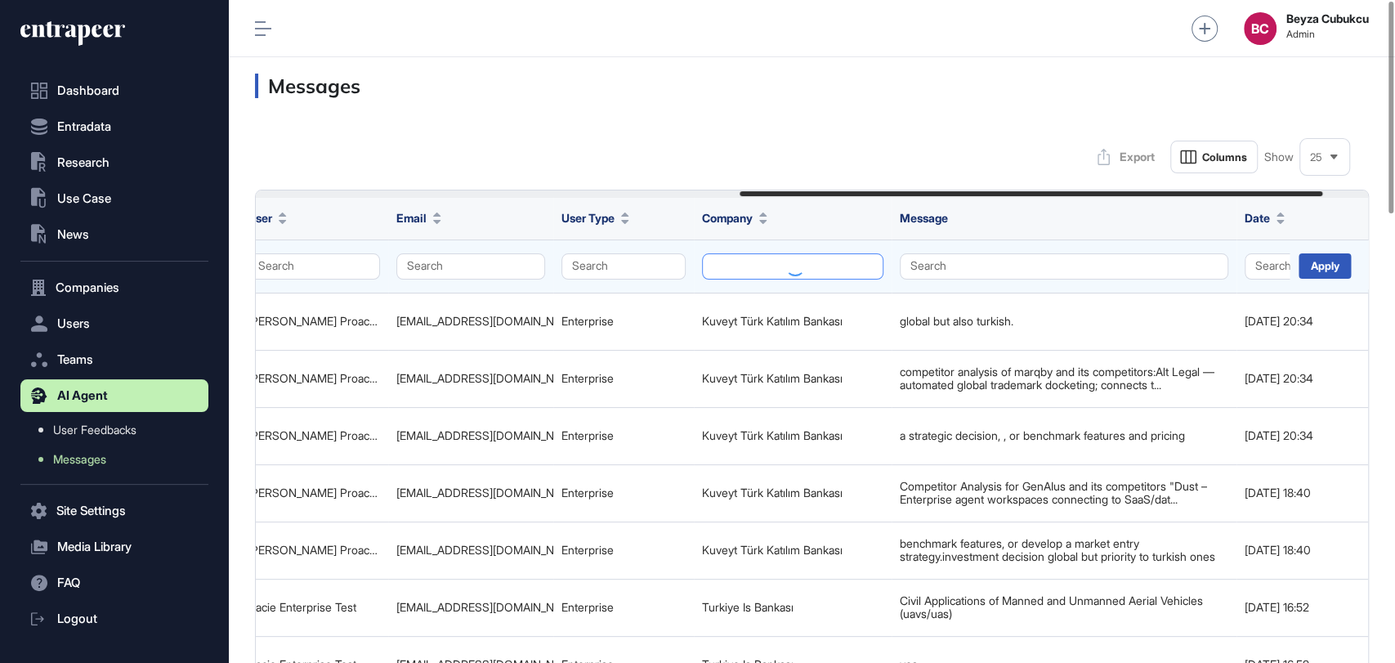
scroll to position [0, 923]
click at [807, 266] on button at bounding box center [791, 266] width 181 height 26
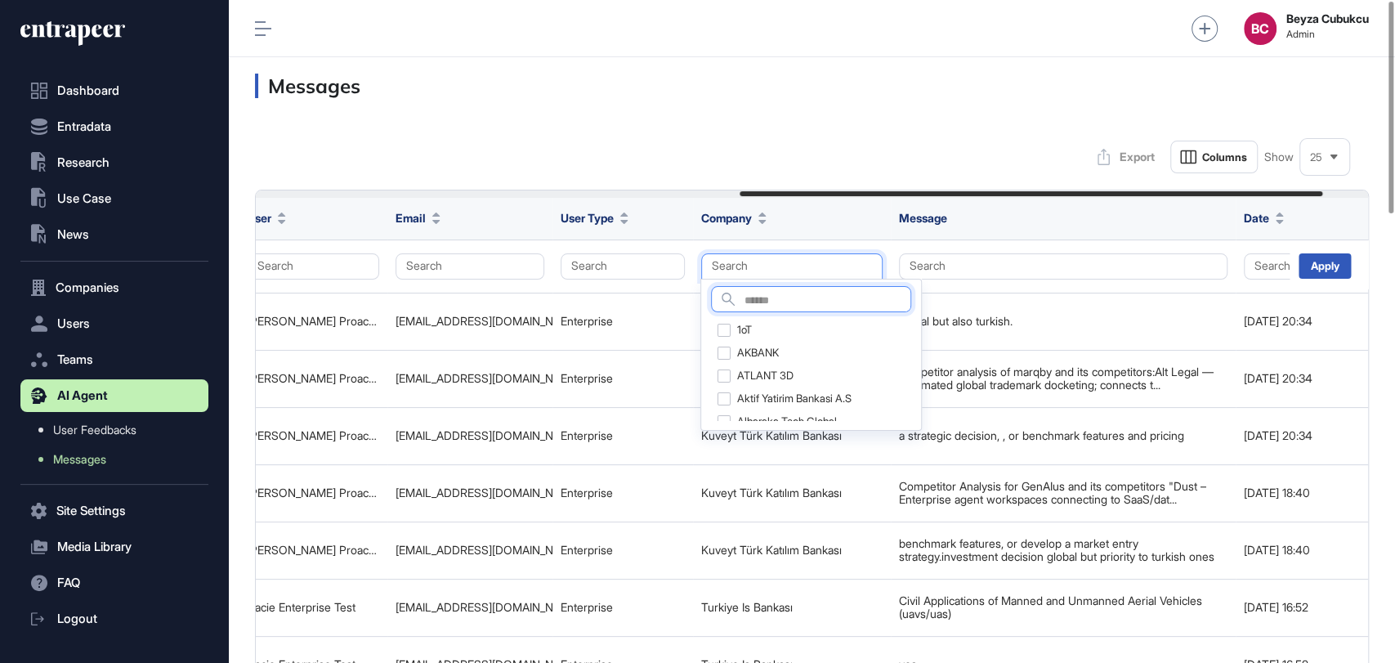
click at [755, 298] on input "text" at bounding box center [828, 301] width 166 height 22
type input "******"
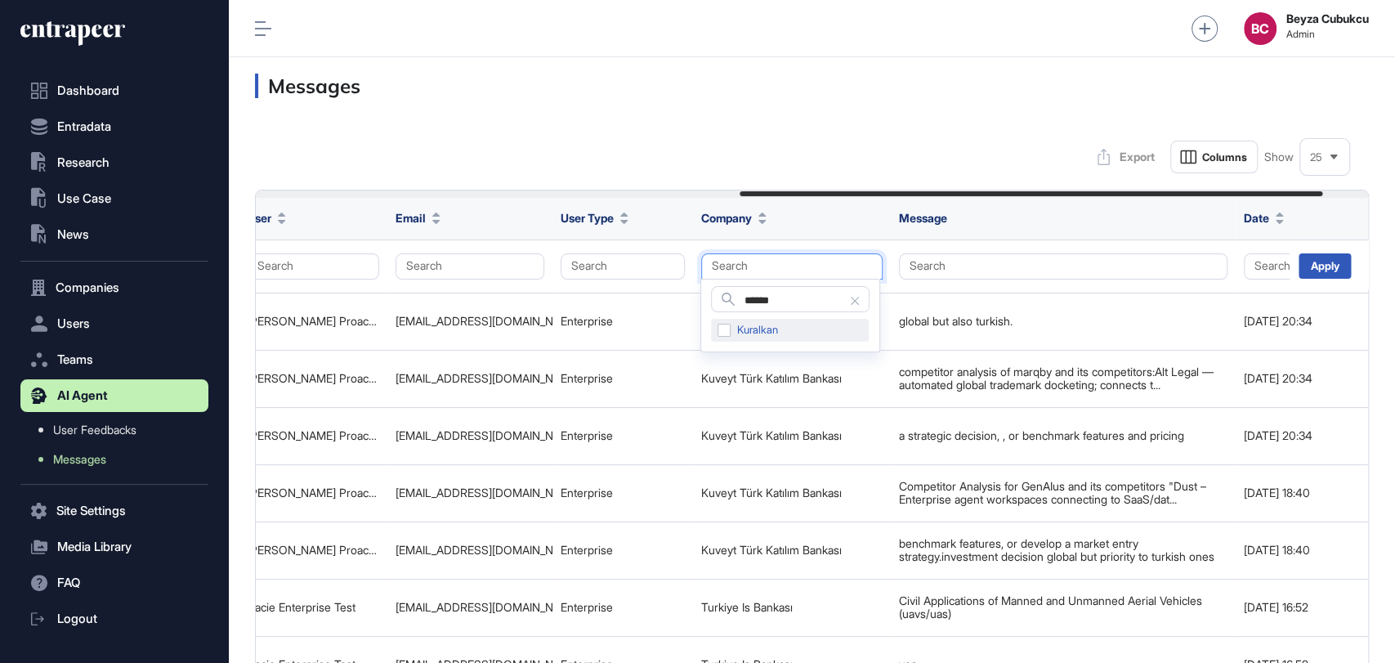
click at [742, 329] on div "Kuralkan" at bounding box center [790, 330] width 158 height 23
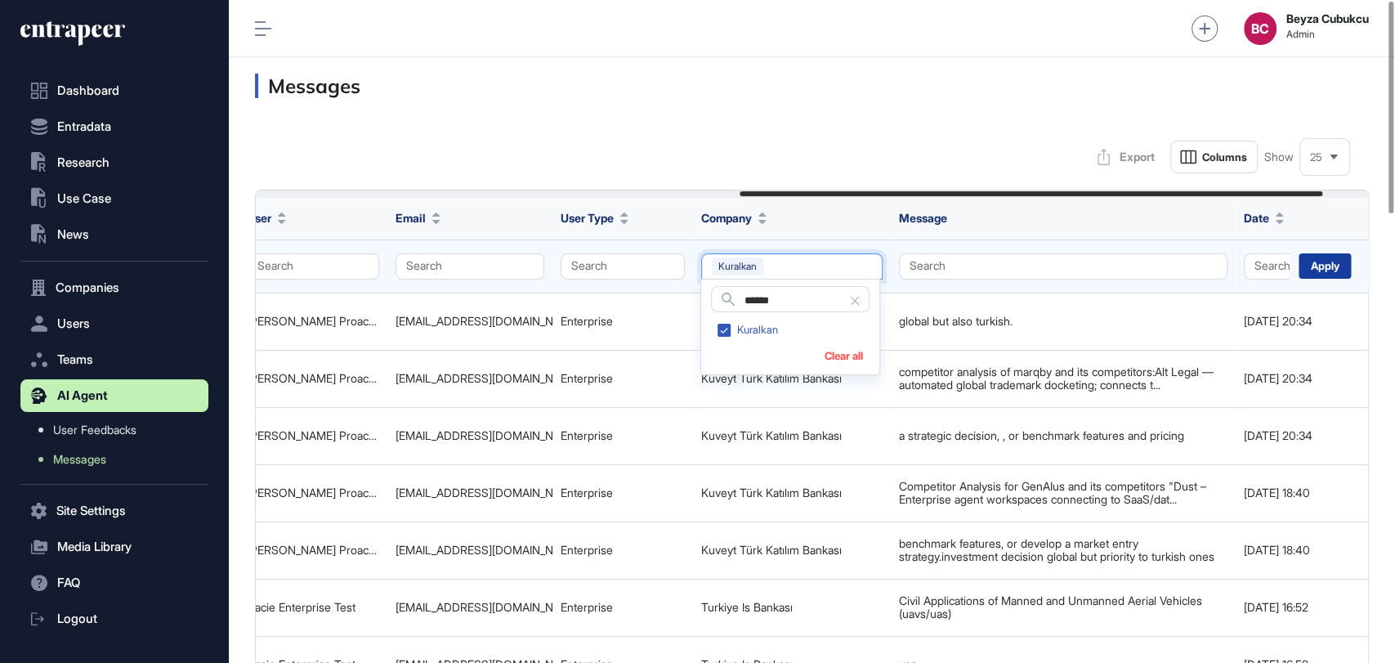
click at [1321, 257] on div "Apply" at bounding box center [1325, 265] width 52 height 25
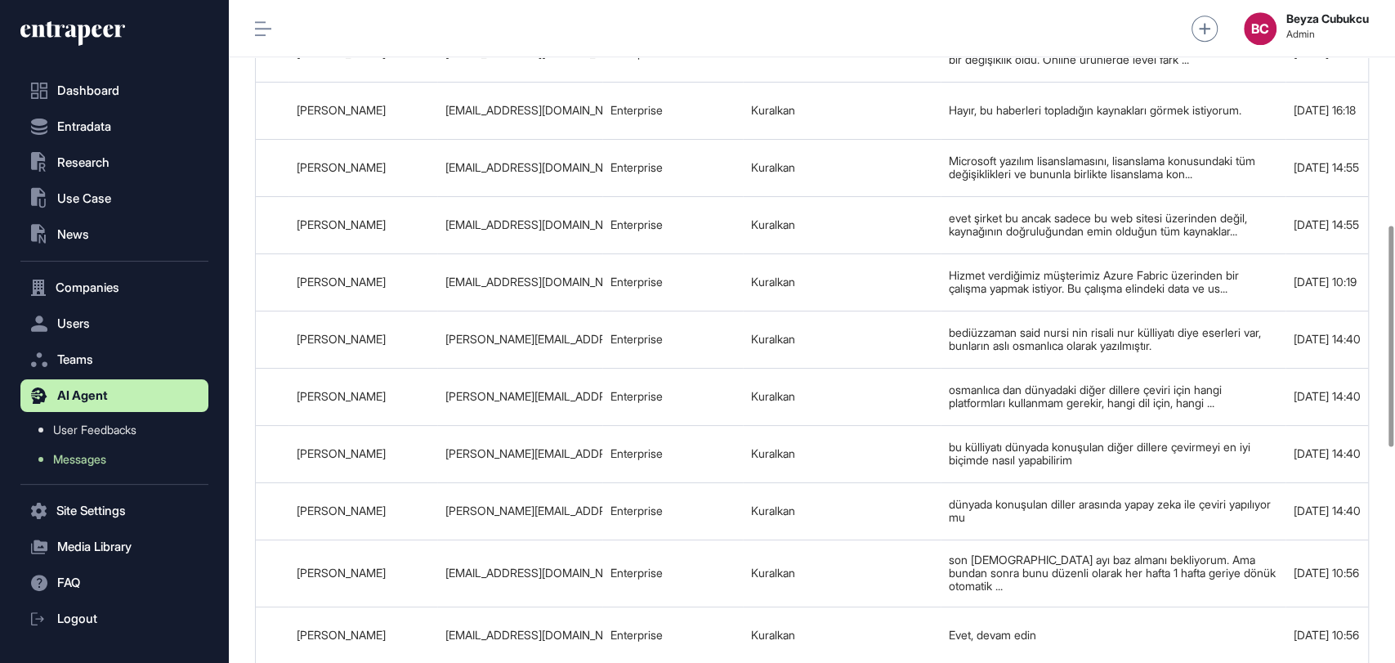
scroll to position [272, 0]
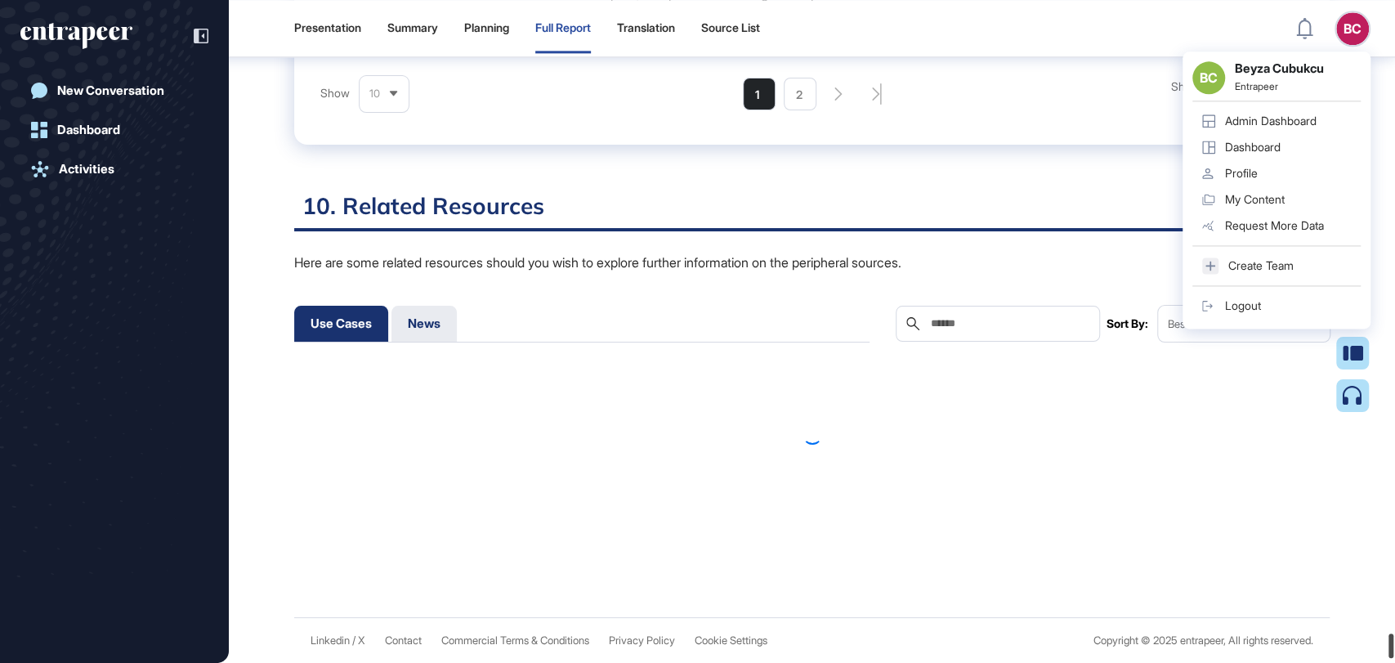
scroll to position [194140, 0]
drag, startPoint x: 1394, startPoint y: 214, endPoint x: 1394, endPoint y: 662, distance: 447.9
click at [1394, 662] on html "Presentation Summary Planning Full Report Translation Source List BC BC Beyza C…" at bounding box center [697, 331] width 1395 height 663
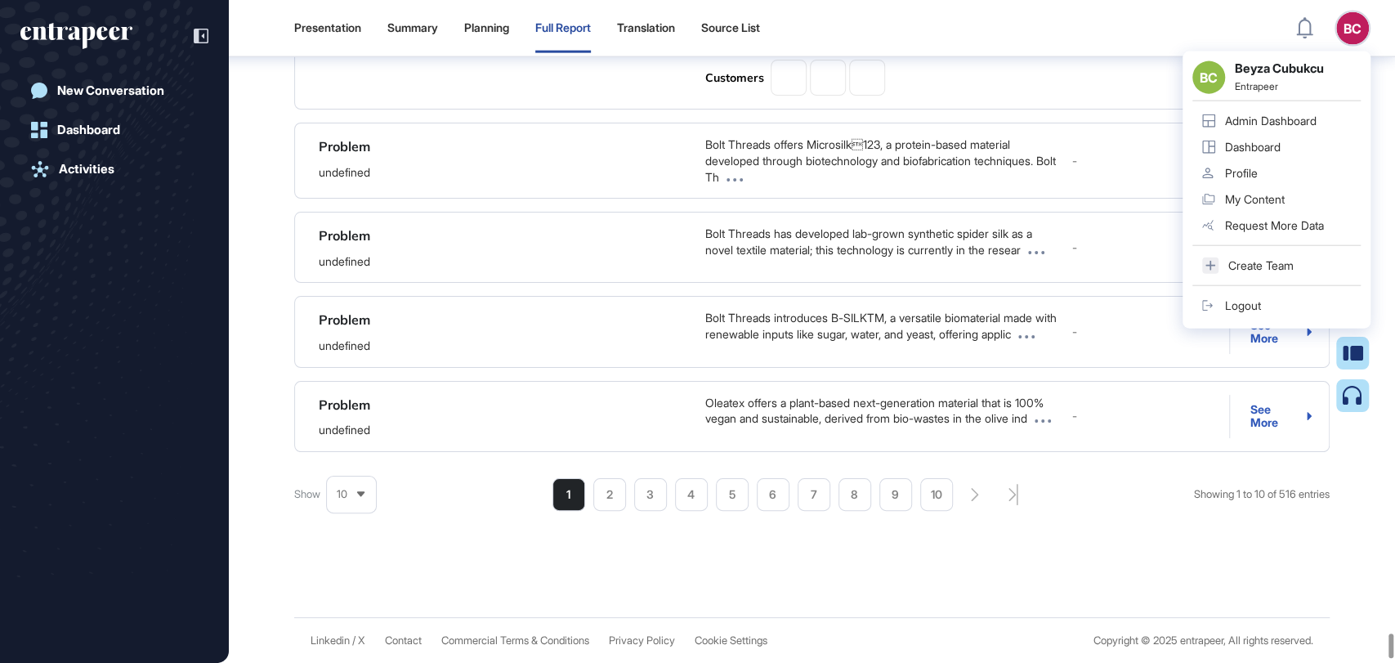
scroll to position [194281, 0]
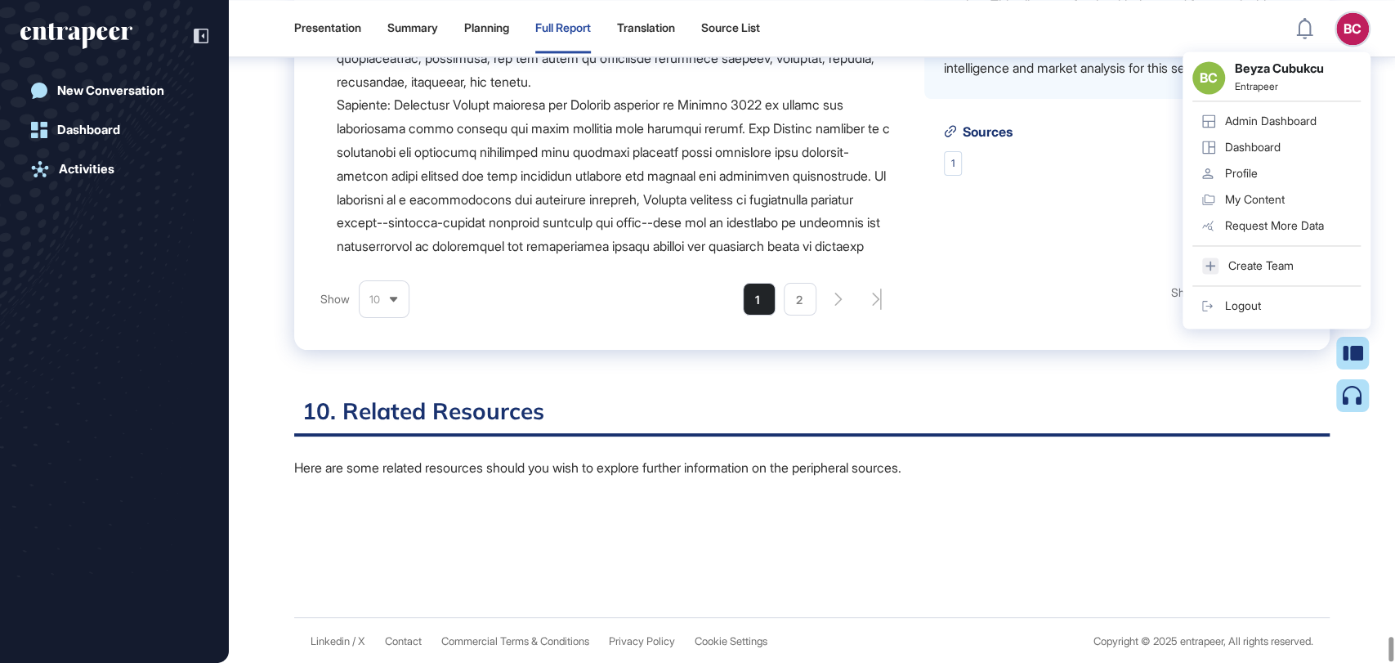
scroll to position [194359, 0]
